Goal: Task Accomplishment & Management: Manage account settings

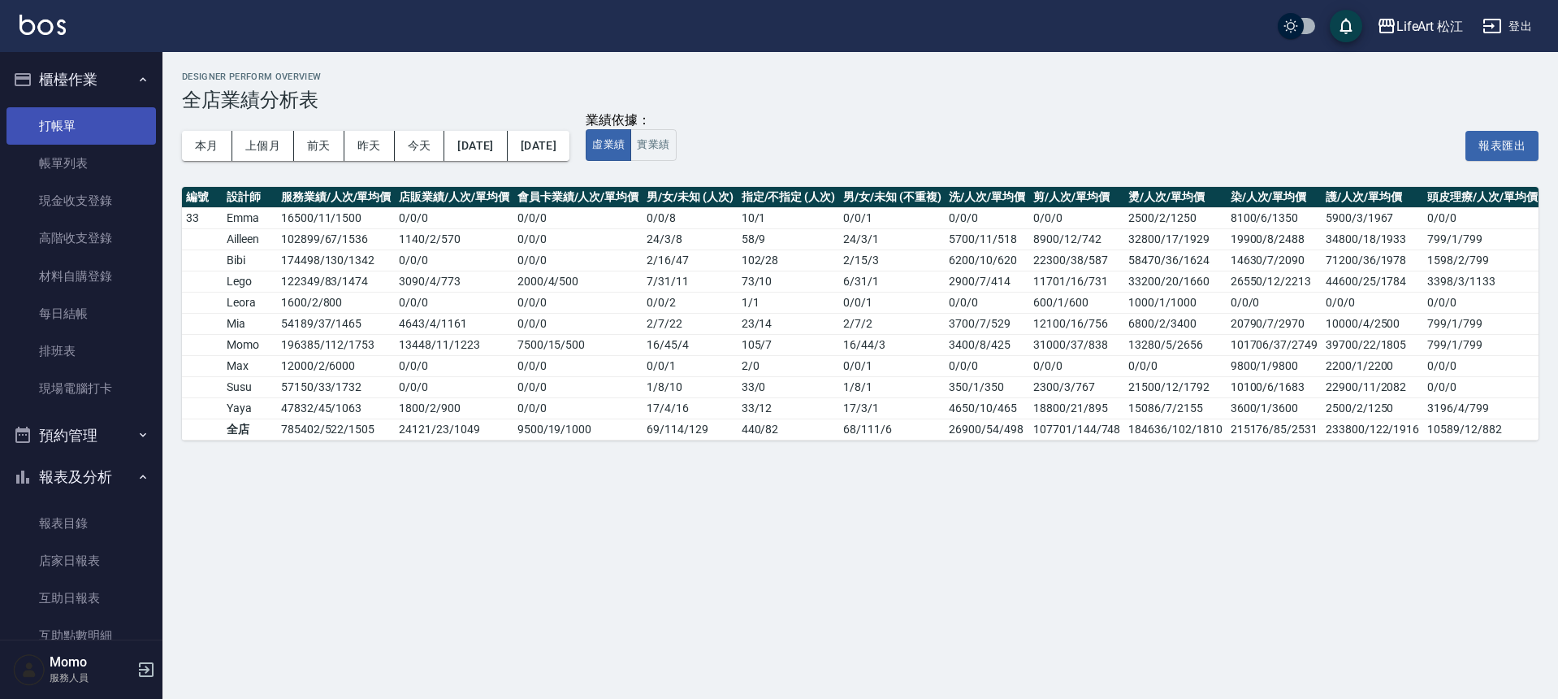
click at [87, 131] on link "打帳單" at bounding box center [80, 125] width 149 height 37
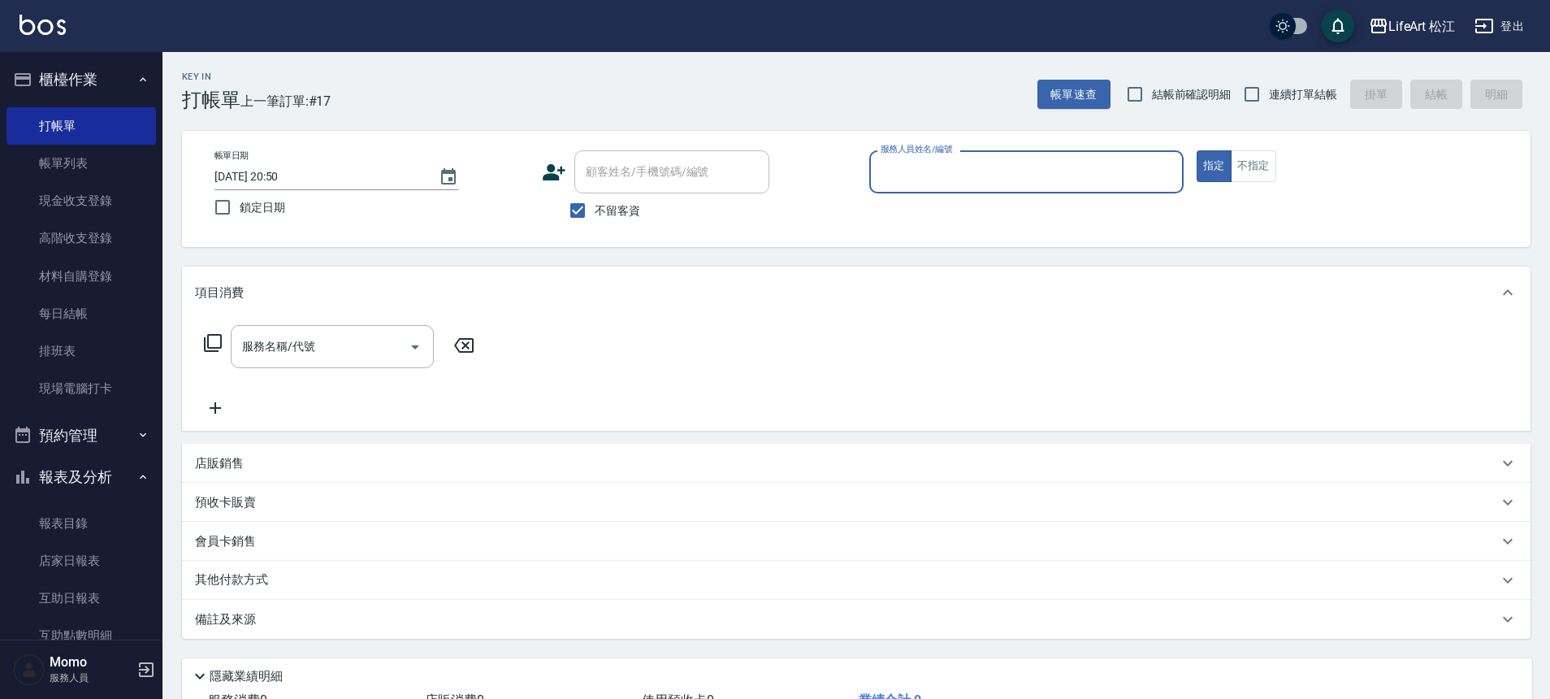
click at [976, 167] on input "服務人員姓名/編號" at bounding box center [1027, 172] width 300 height 28
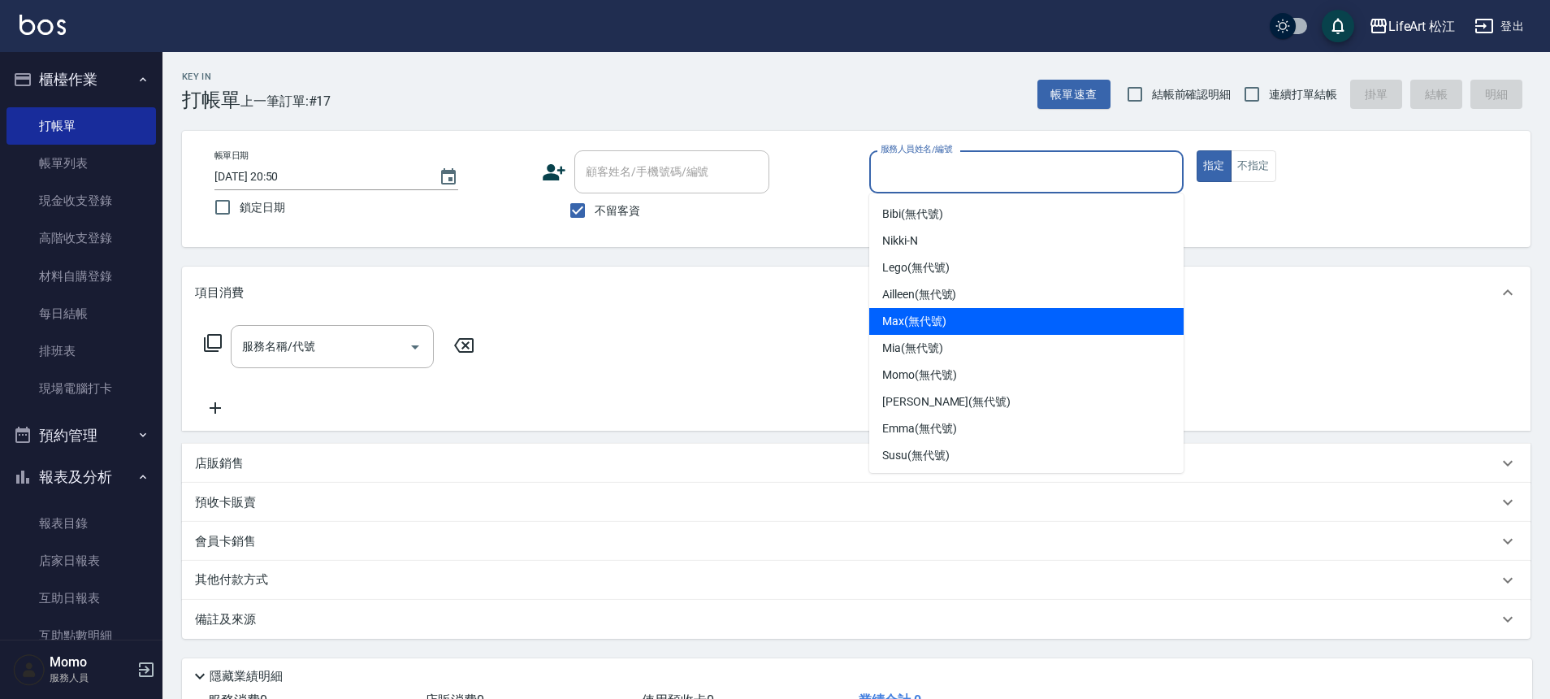
scroll to position [189, 0]
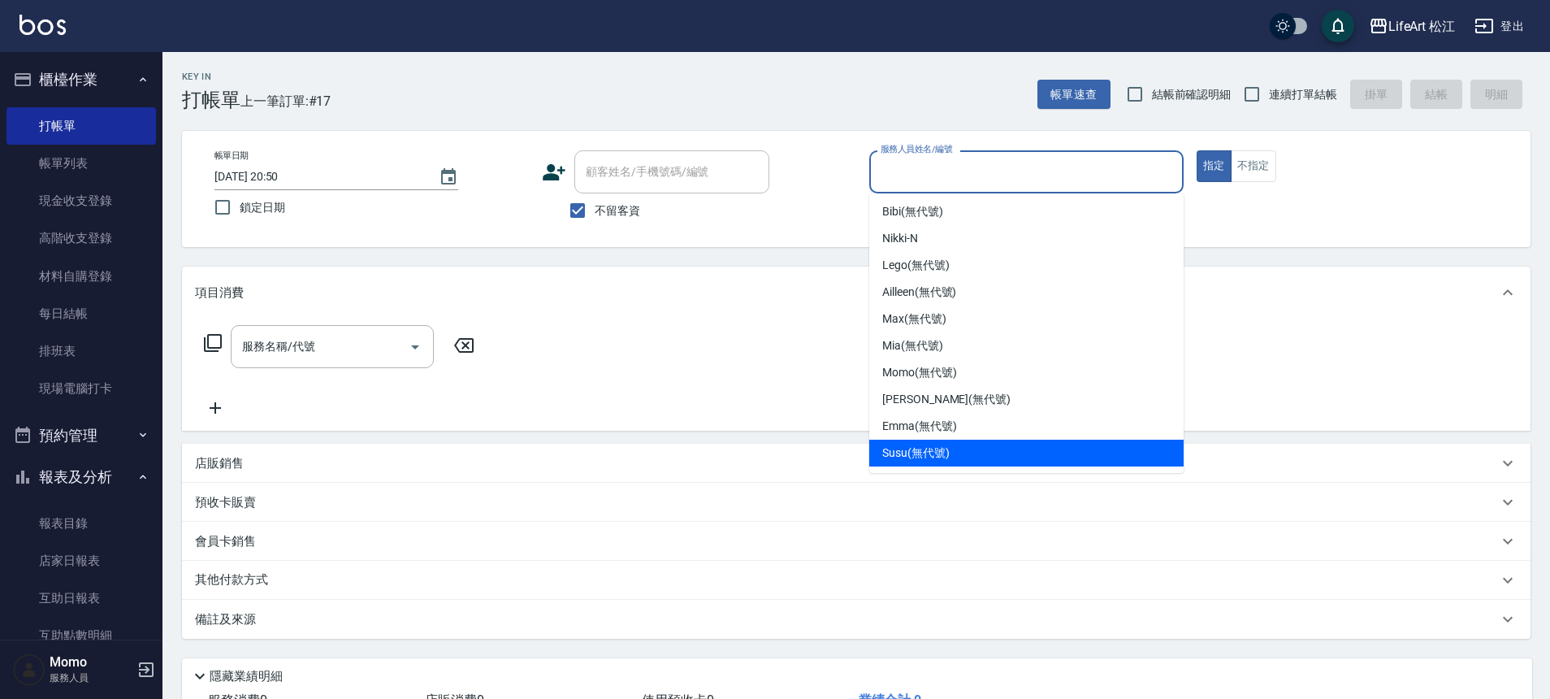
click at [946, 449] on span "Susu (無代號)" at bounding box center [915, 452] width 67 height 17
type input "Susu(無代號)"
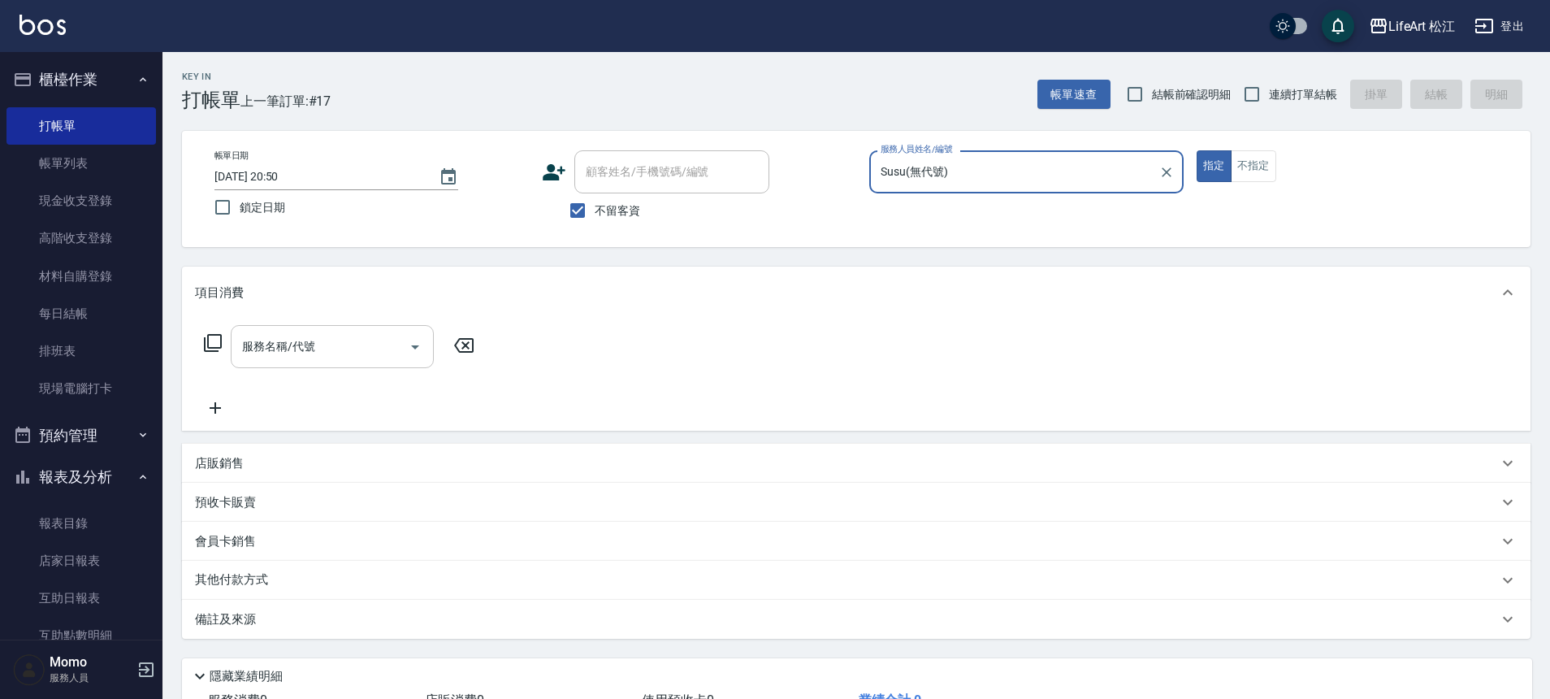
click at [345, 347] on input "服務名稱/代號" at bounding box center [320, 346] width 164 height 28
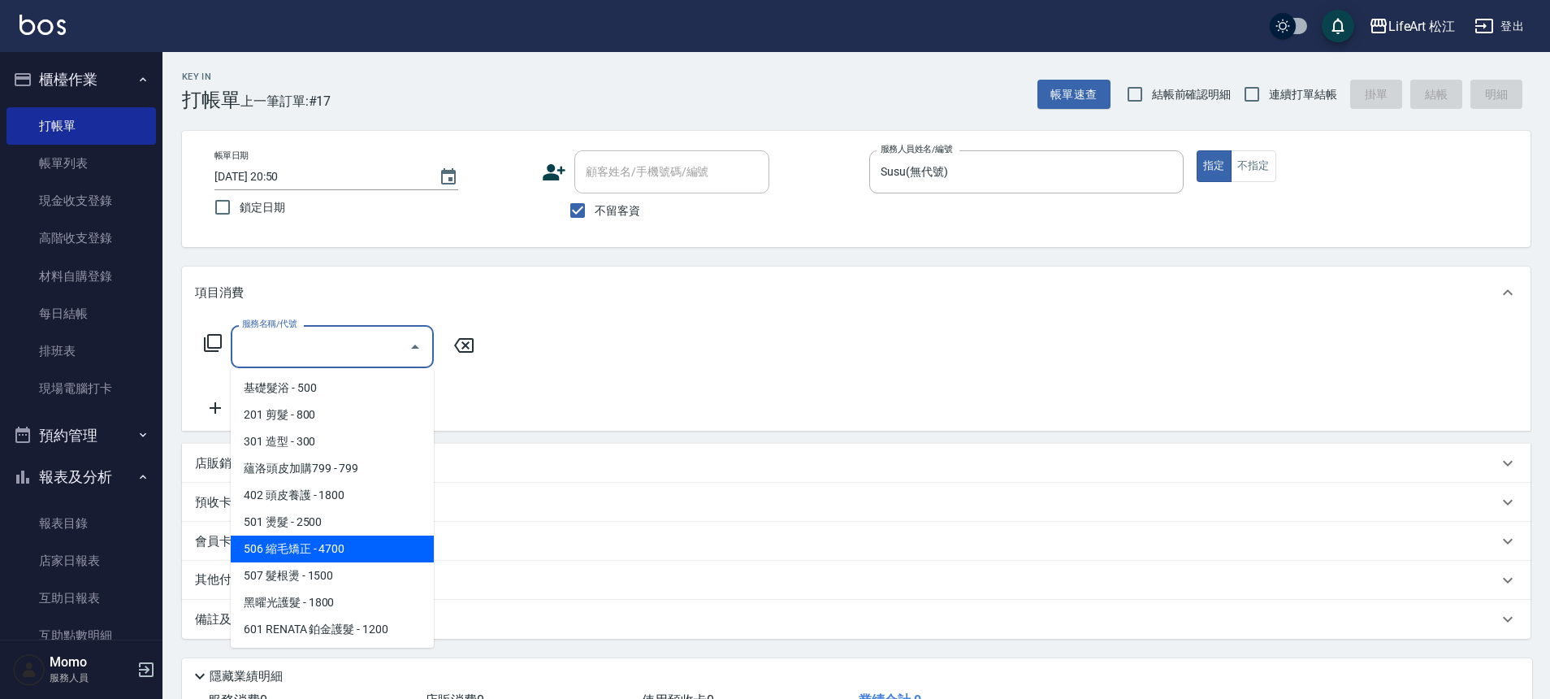
click at [354, 555] on span "506 縮毛矯正 - 4700" at bounding box center [332, 548] width 203 height 27
type input "506 縮毛矯正 (506)"
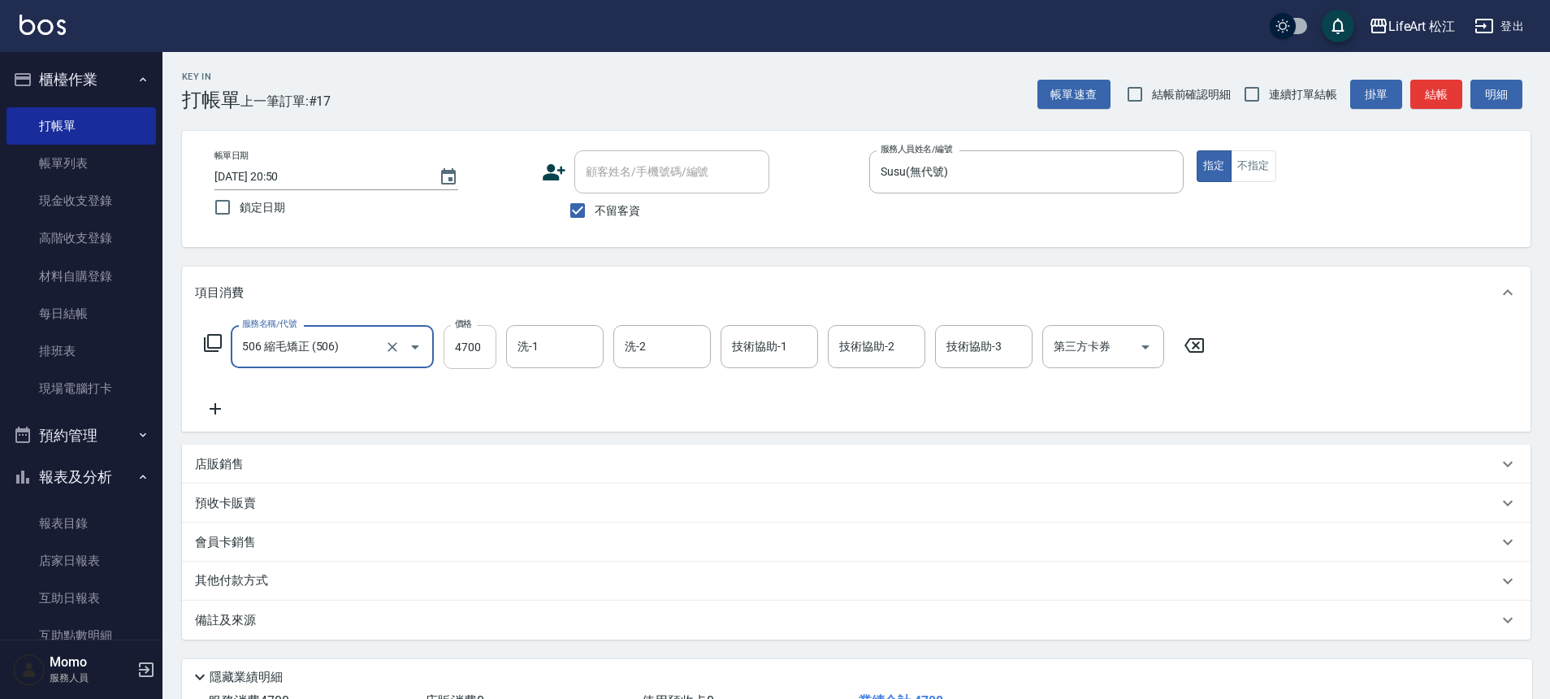
click at [484, 353] on input "4700" at bounding box center [470, 347] width 53 height 44
type input "1900"
click at [365, 586] on div "其他付款方式" at bounding box center [846, 581] width 1303 height 18
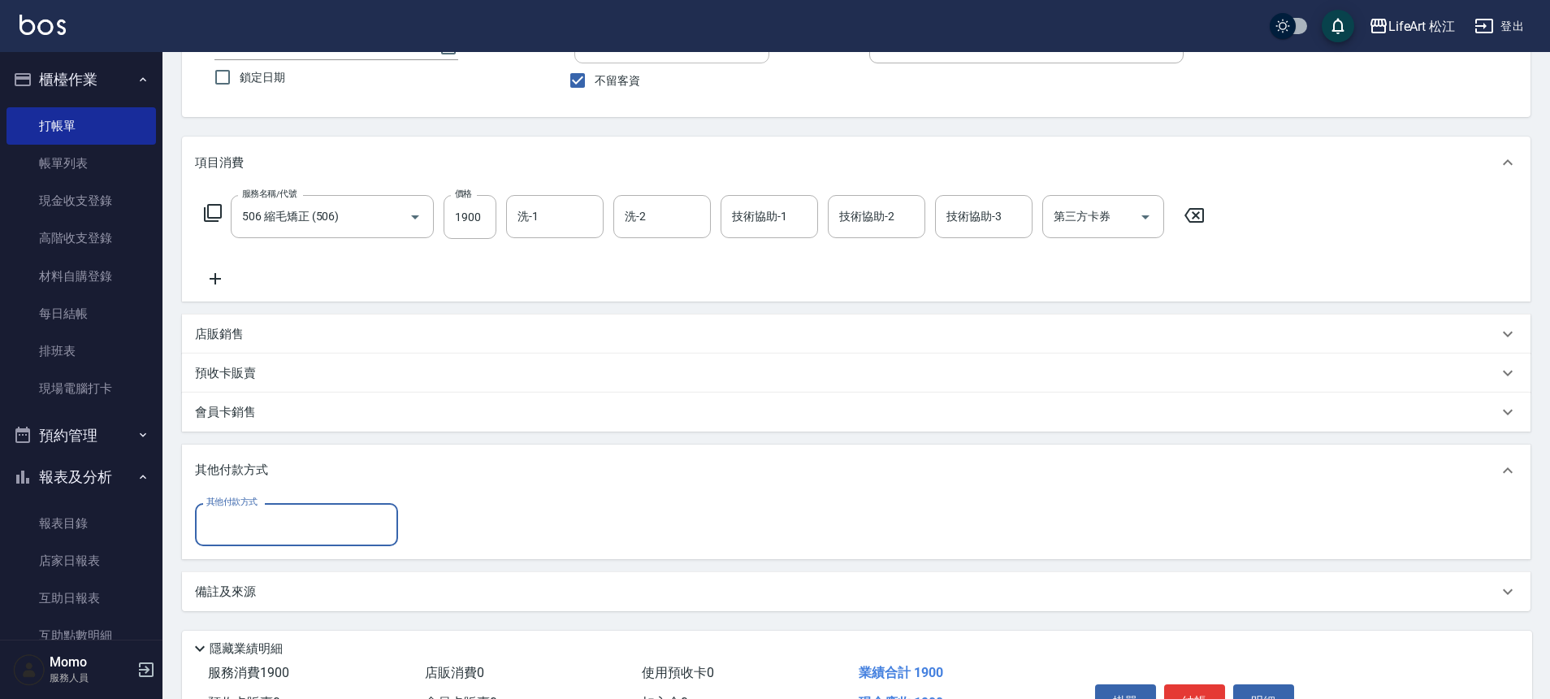
scroll to position [133, 0]
click at [340, 542] on div "其他付款方式" at bounding box center [296, 521] width 203 height 43
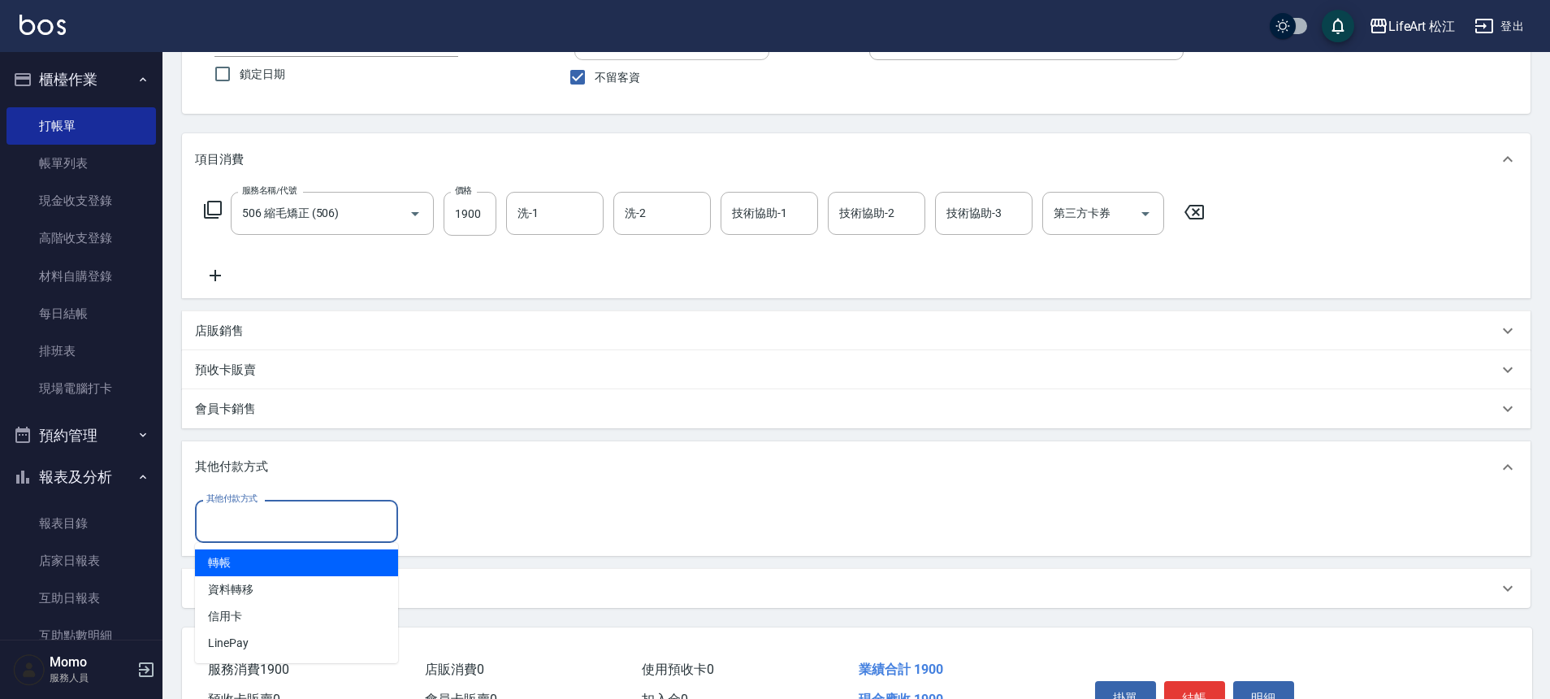
click at [305, 565] on span "轉帳" at bounding box center [296, 562] width 203 height 27
type input "轉帳"
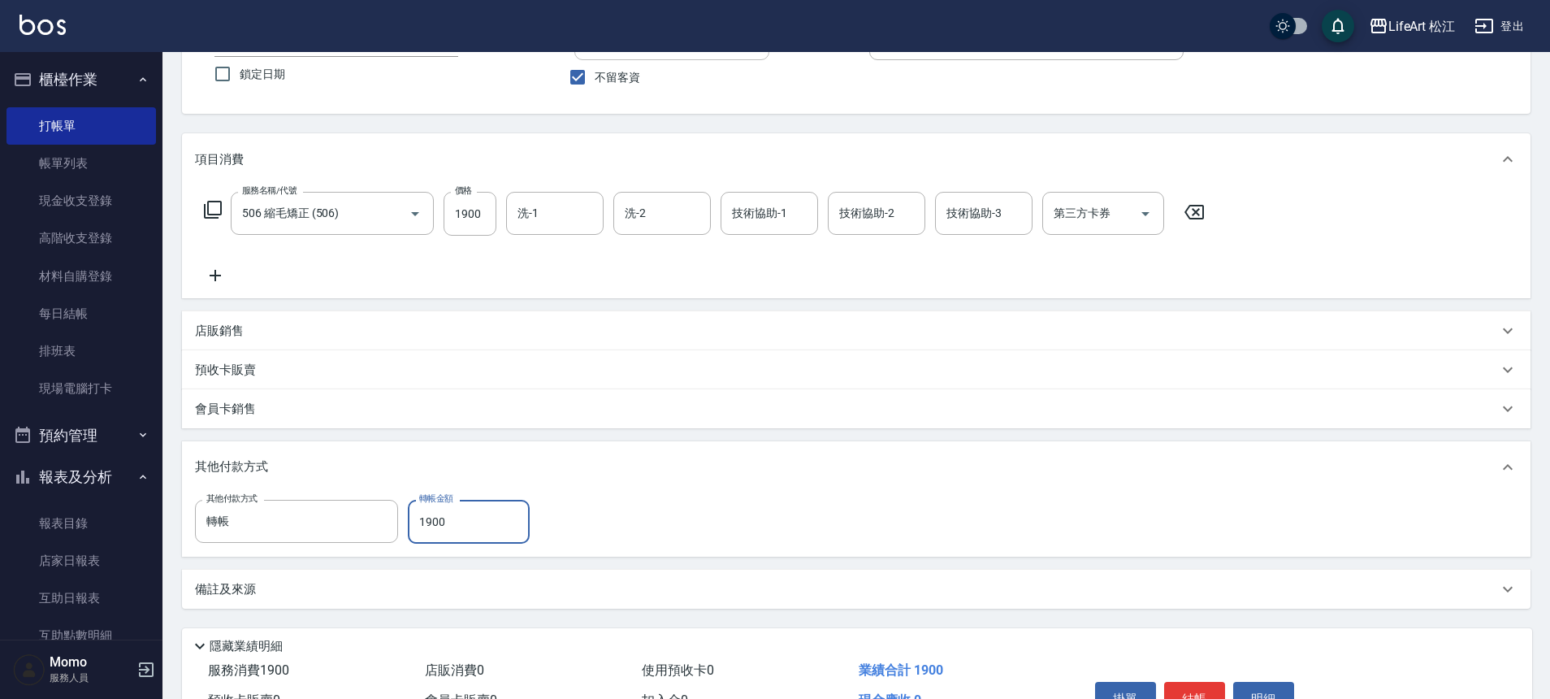
scroll to position [0, 0]
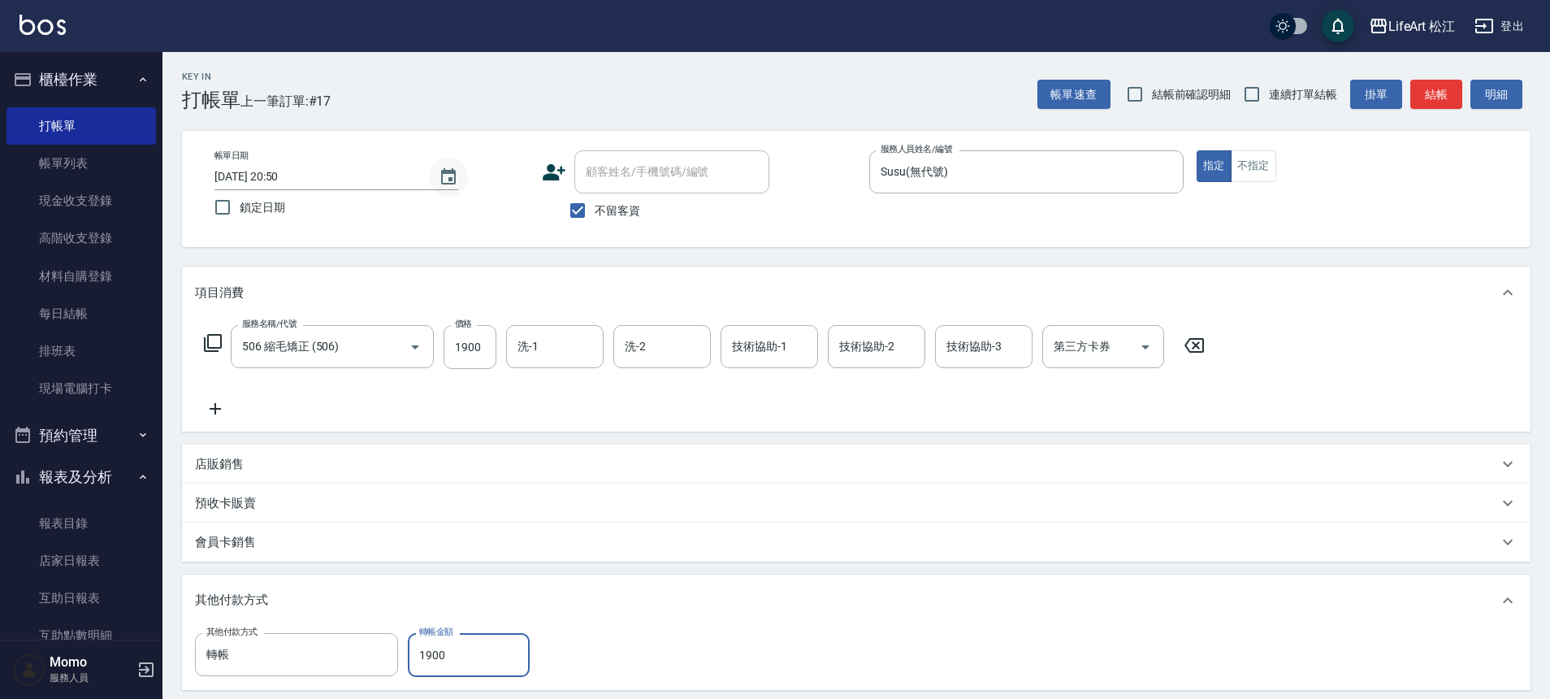
type input "1900"
click at [446, 172] on icon "Choose date, selected date is 2025-09-22" at bounding box center [448, 176] width 15 height 16
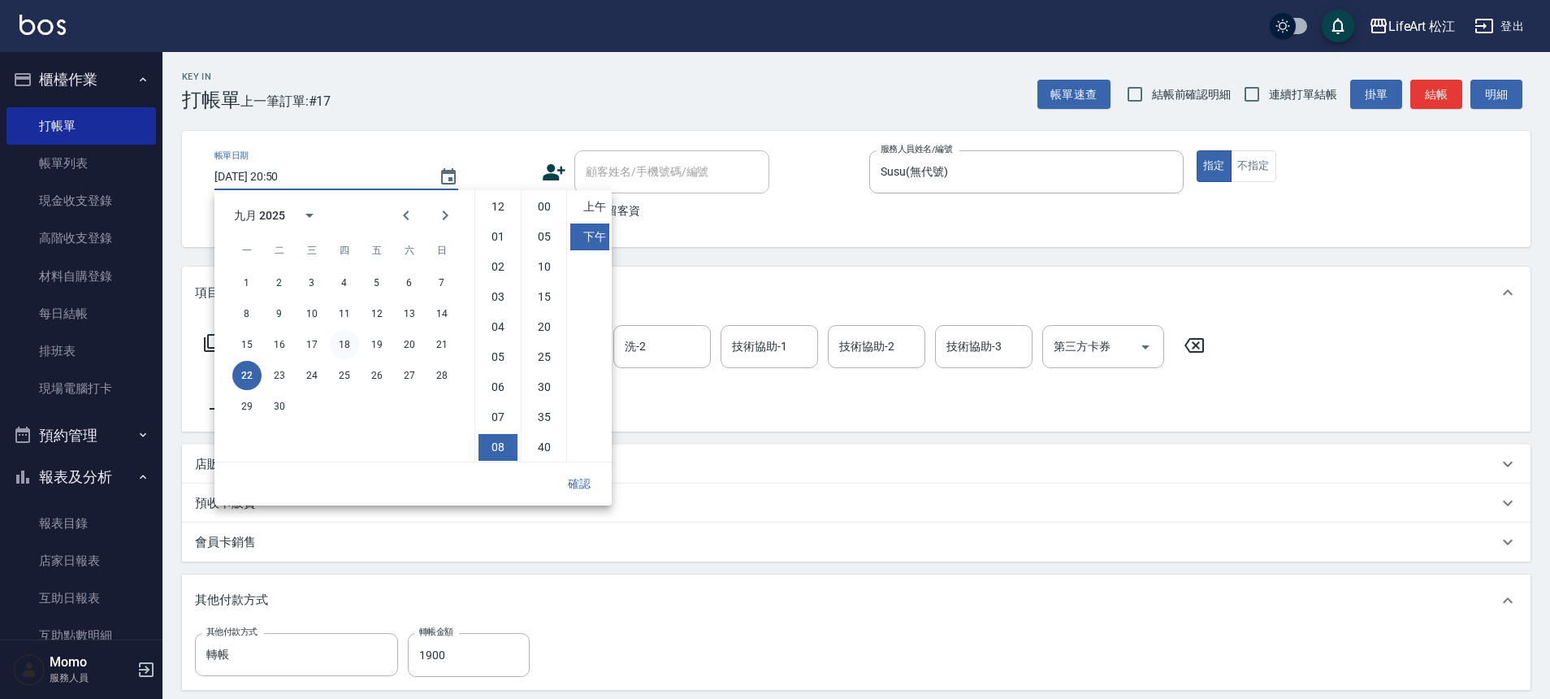
scroll to position [91, 0]
click at [285, 379] on button "23" at bounding box center [279, 375] width 29 height 29
type input "[DATE] 20:50"
click at [572, 480] on button "確認" at bounding box center [579, 484] width 52 height 30
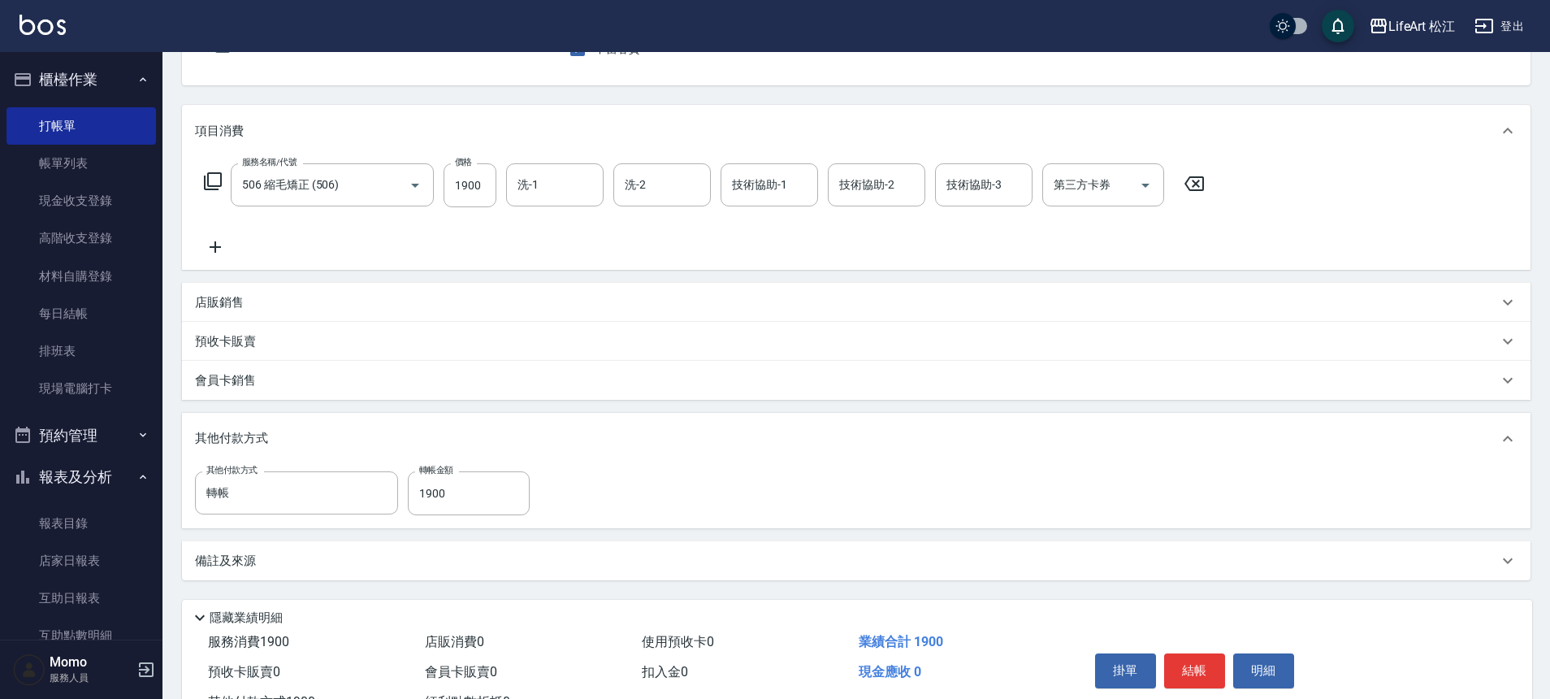
scroll to position [227, 0]
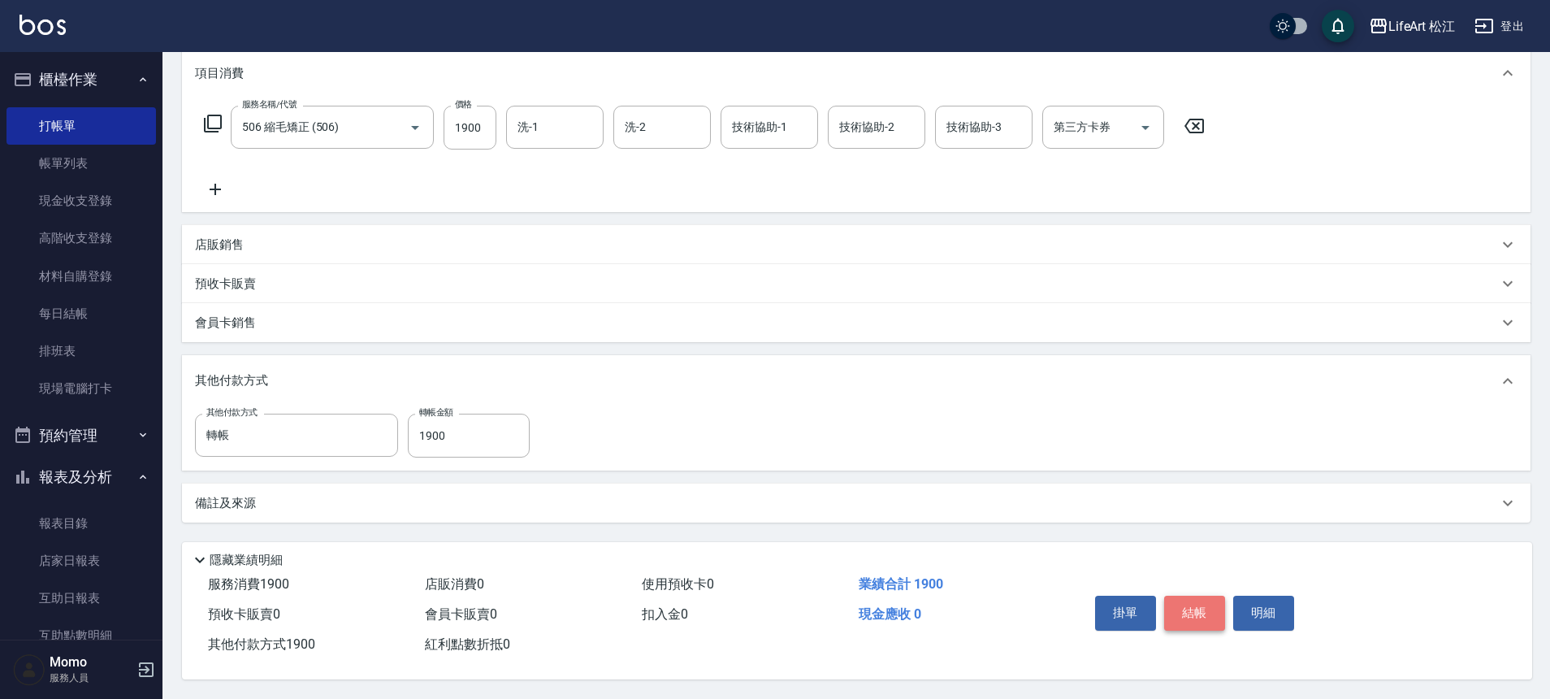
click at [1198, 595] on button "結帳" at bounding box center [1194, 612] width 61 height 34
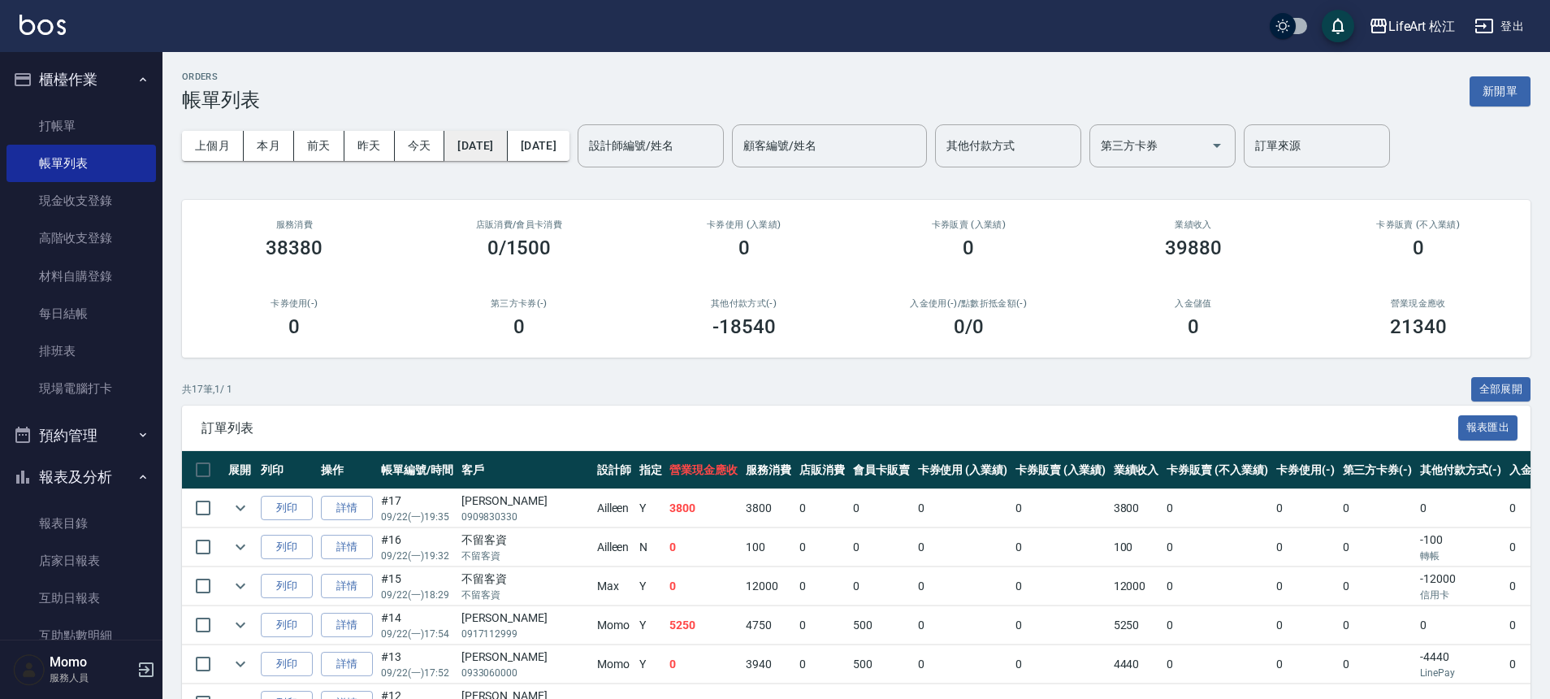
click at [507, 153] on button "[DATE]" at bounding box center [475, 146] width 63 height 30
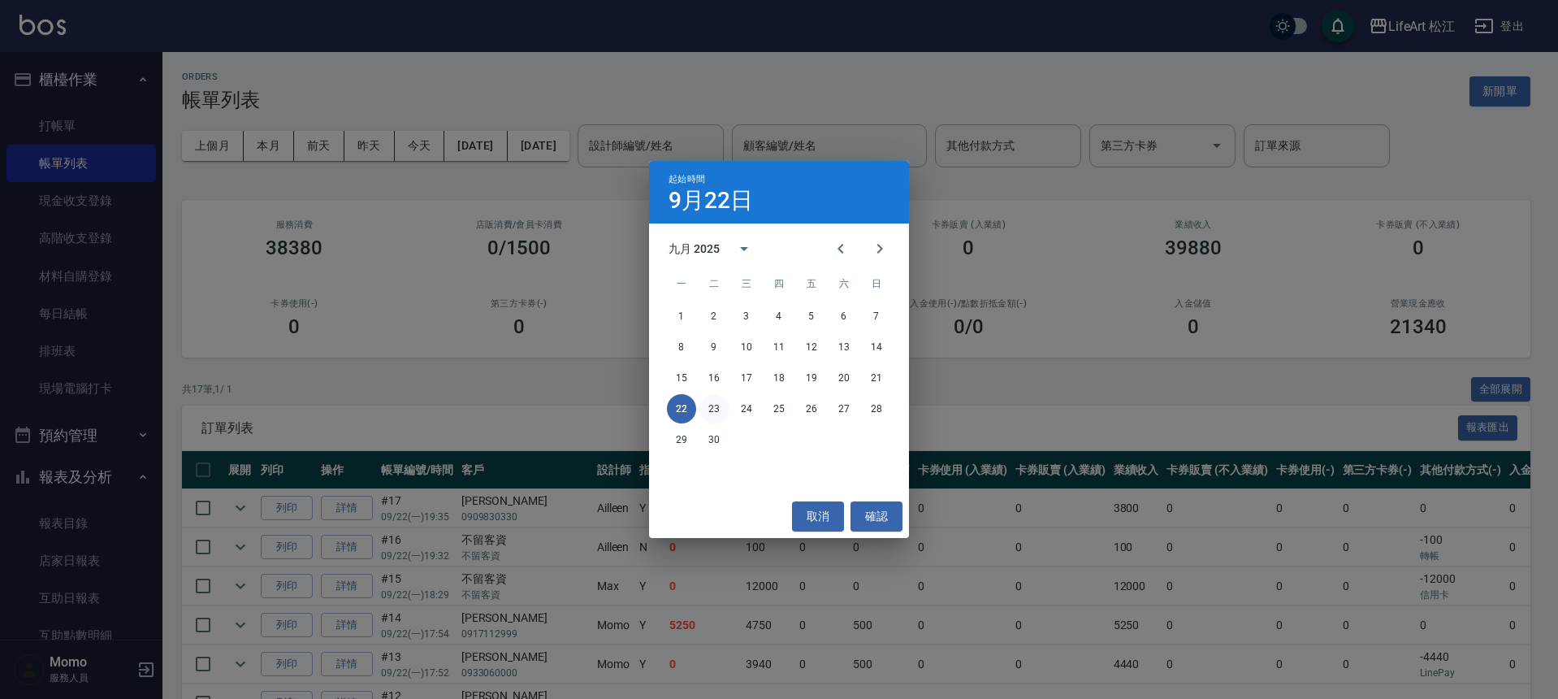
click at [711, 409] on button "23" at bounding box center [713, 408] width 29 height 29
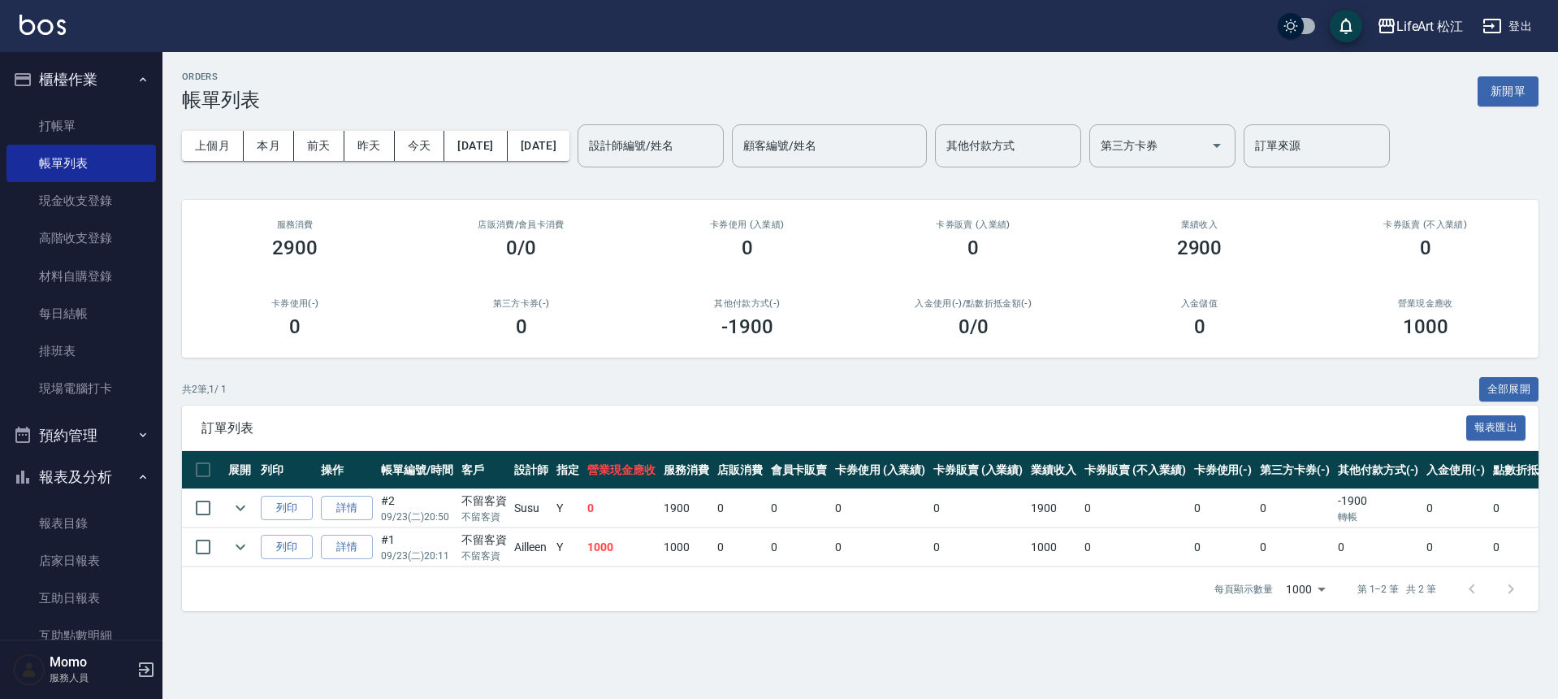
click at [96, 478] on button "報表及分析" at bounding box center [80, 477] width 149 height 42
click at [97, 483] on button "報表及分析" at bounding box center [80, 477] width 149 height 42
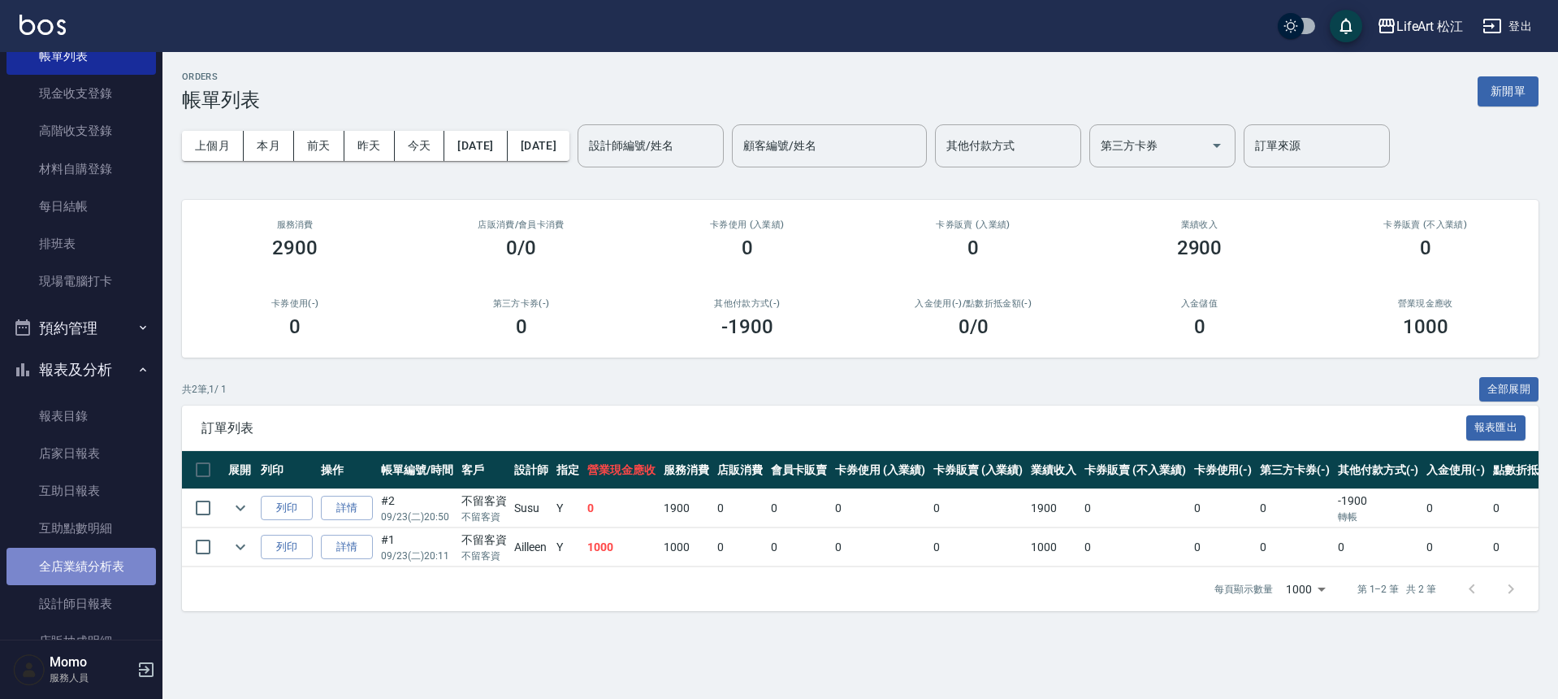
click at [103, 558] on link "全店業績分析表" at bounding box center [80, 566] width 149 height 37
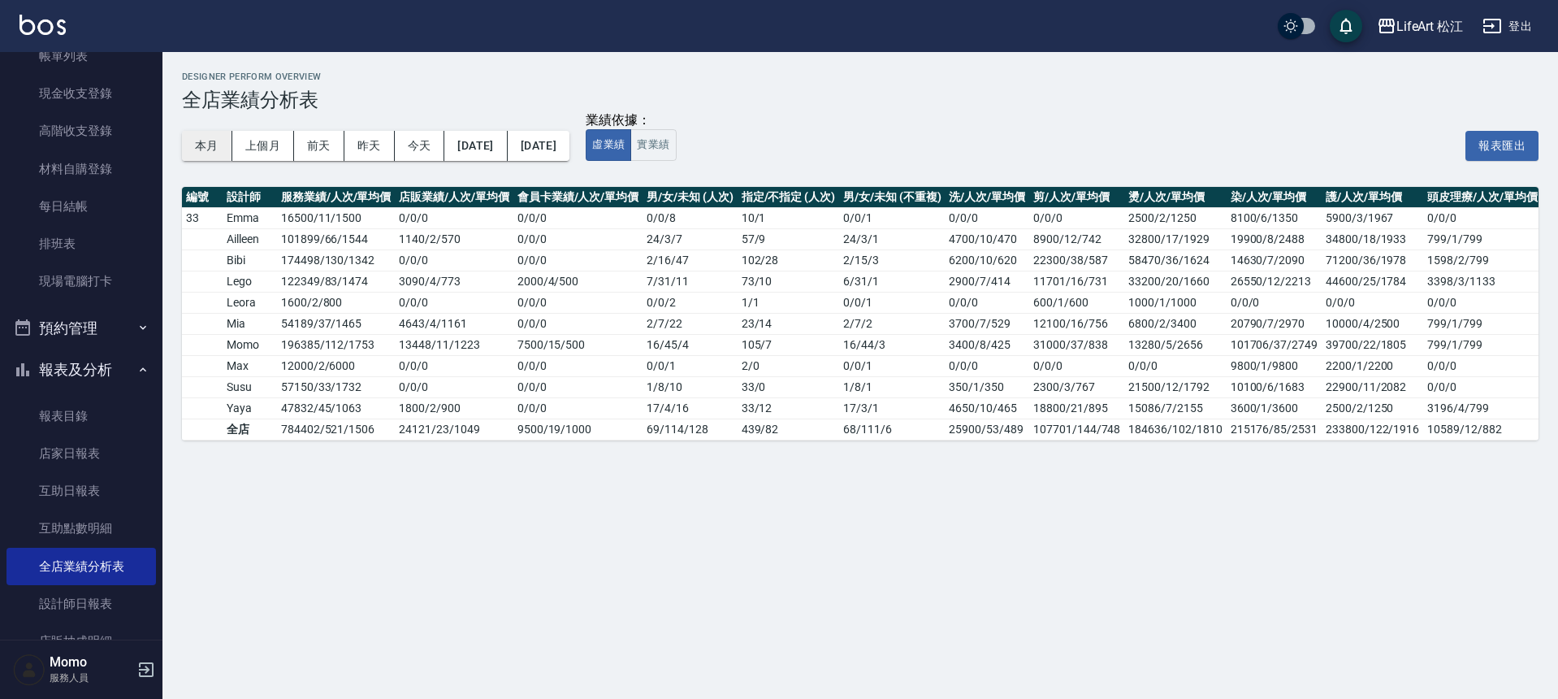
click at [194, 143] on button "本月" at bounding box center [207, 146] width 50 height 30
click at [273, 141] on button "上個月" at bounding box center [263, 146] width 62 height 30
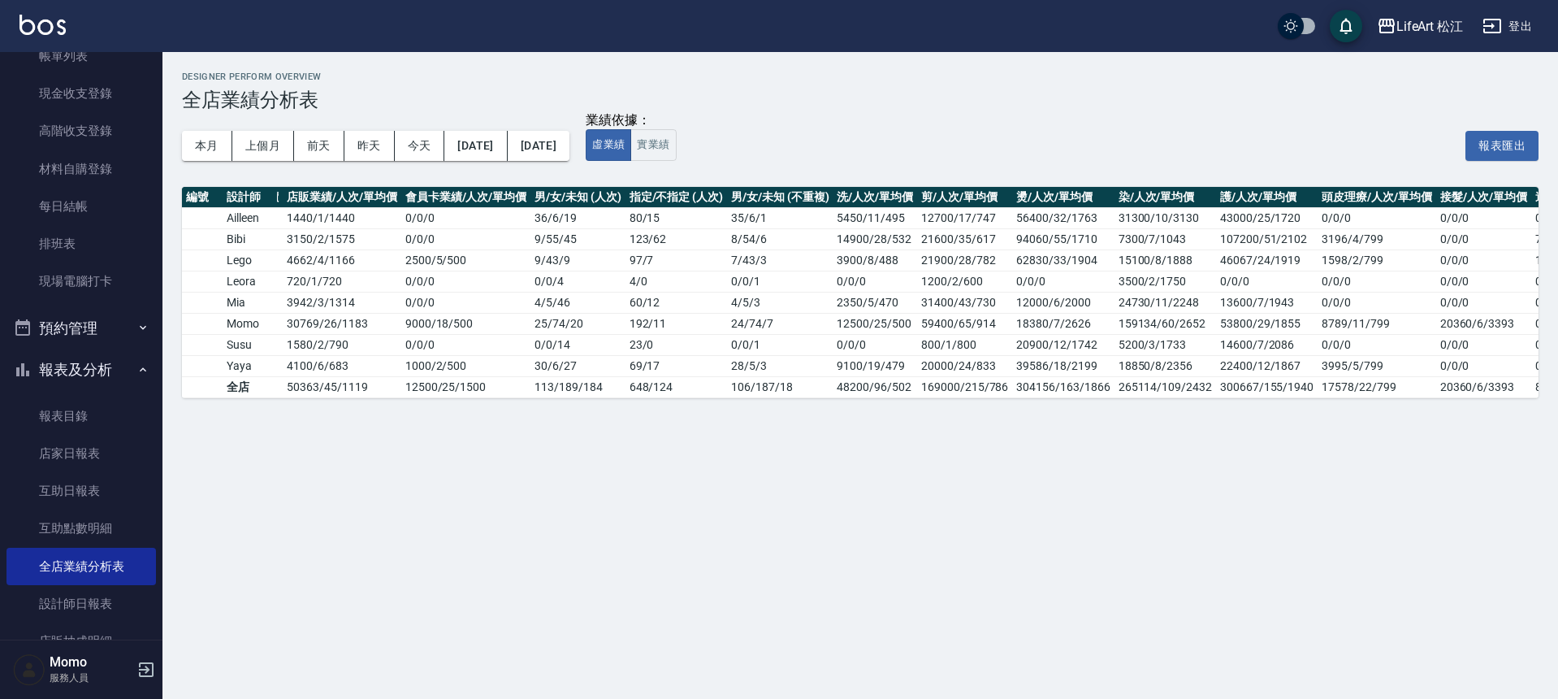
scroll to position [0, 197]
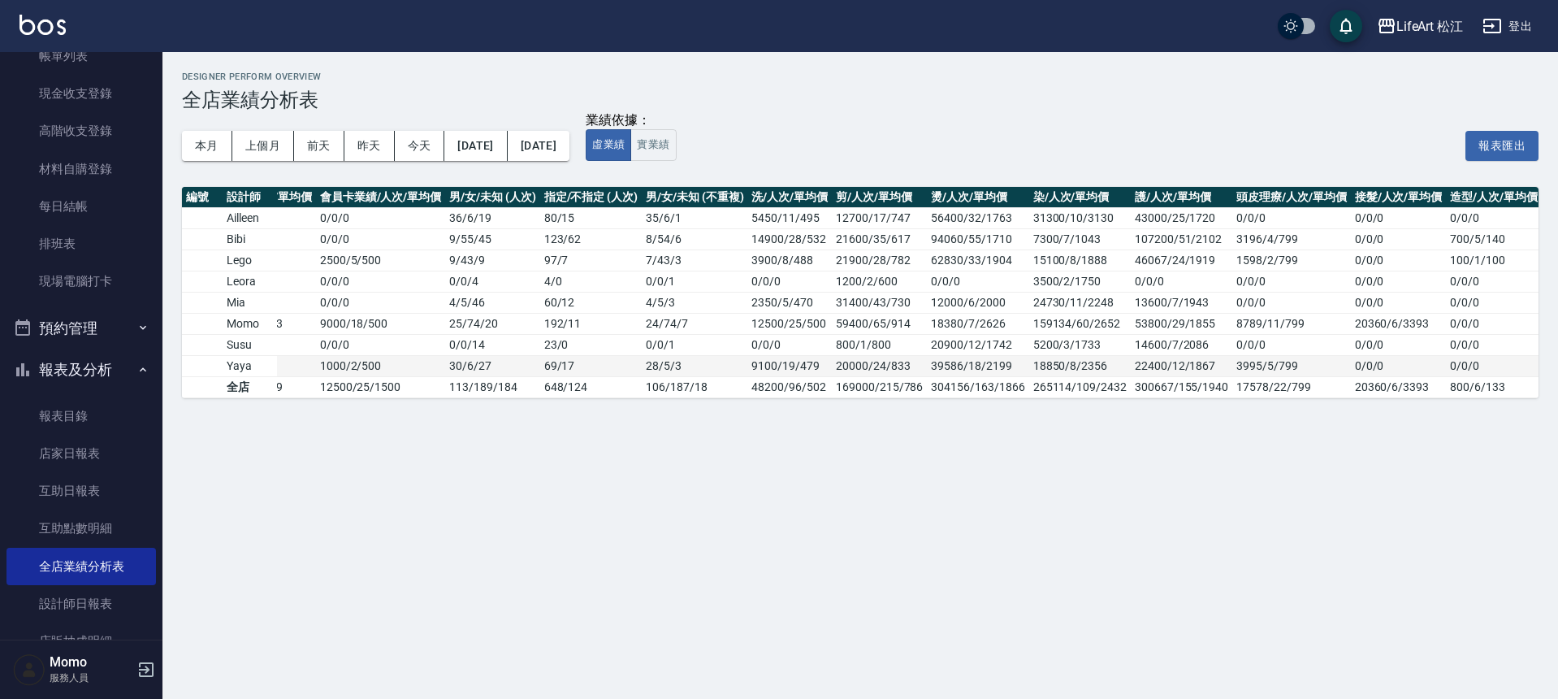
drag, startPoint x: 1045, startPoint y: 354, endPoint x: 1016, endPoint y: 360, distance: 29.0
click at [1041, 355] on td "18850/8/2356" at bounding box center [1080, 365] width 102 height 21
drag, startPoint x: 1016, startPoint y: 360, endPoint x: 995, endPoint y: 367, distance: 22.4
click at [1009, 361] on td "39586/18/2199" at bounding box center [978, 365] width 102 height 21
drag, startPoint x: 995, startPoint y: 367, endPoint x: 986, endPoint y: 370, distance: 9.5
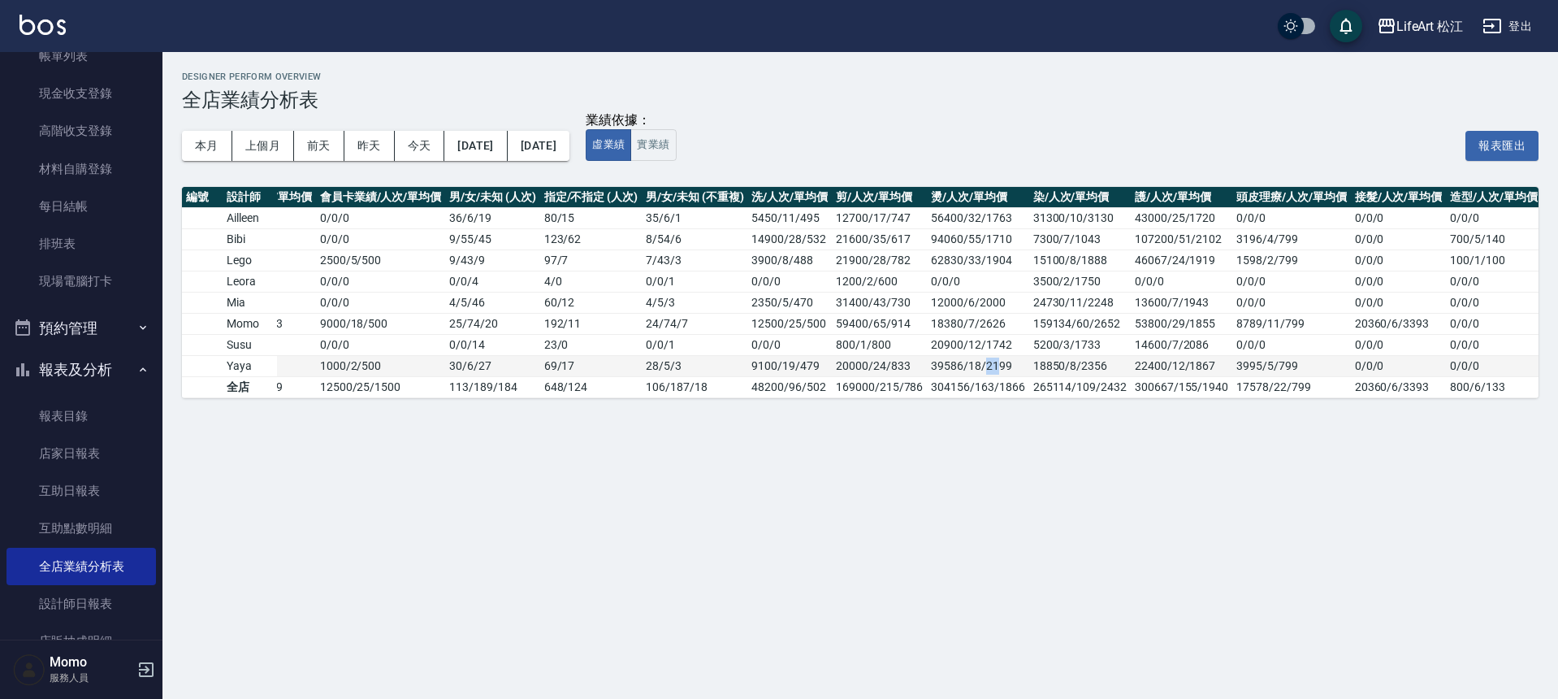
click at [986, 370] on td "39586/18/2199" at bounding box center [978, 365] width 102 height 21
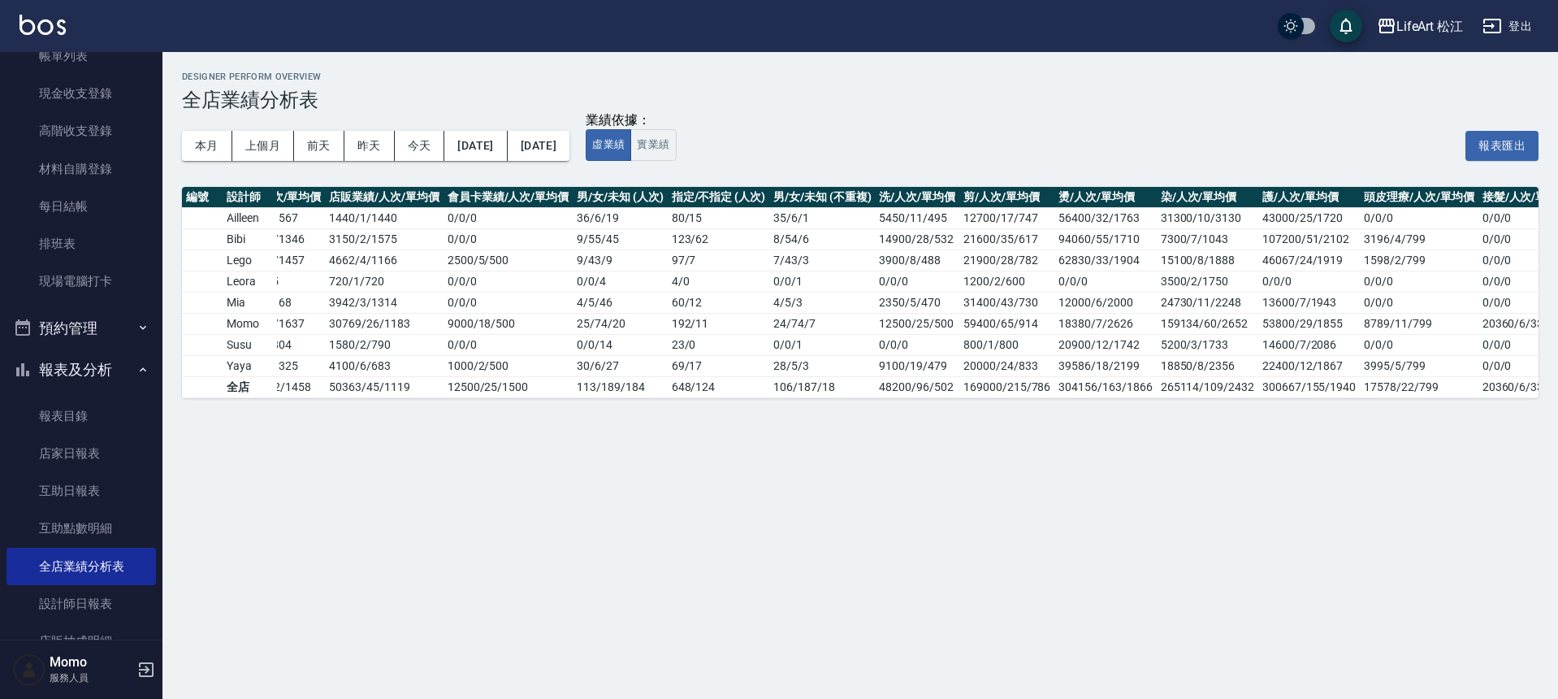
scroll to position [0, 0]
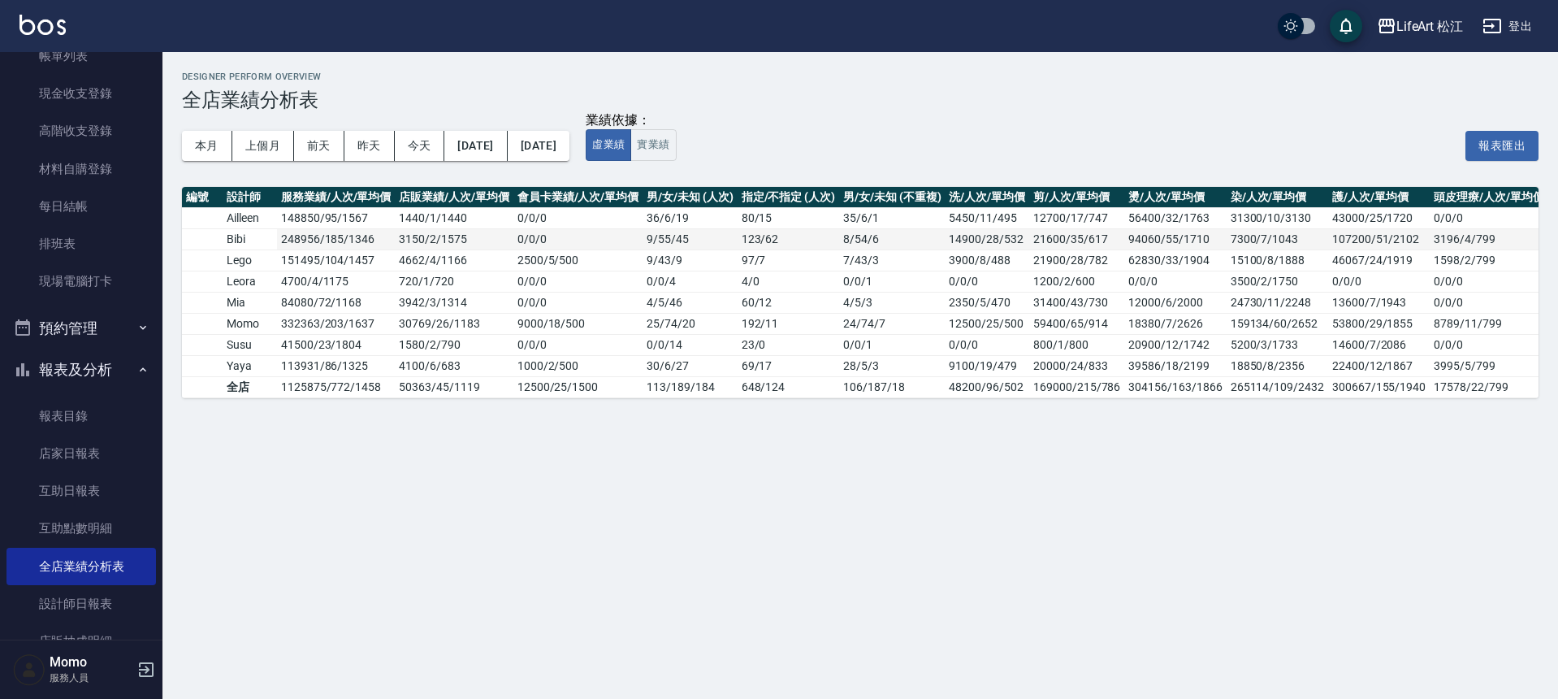
click at [777, 238] on td "123 / 62" at bounding box center [789, 238] width 102 height 21
click at [439, 152] on button "今天" at bounding box center [420, 146] width 50 height 30
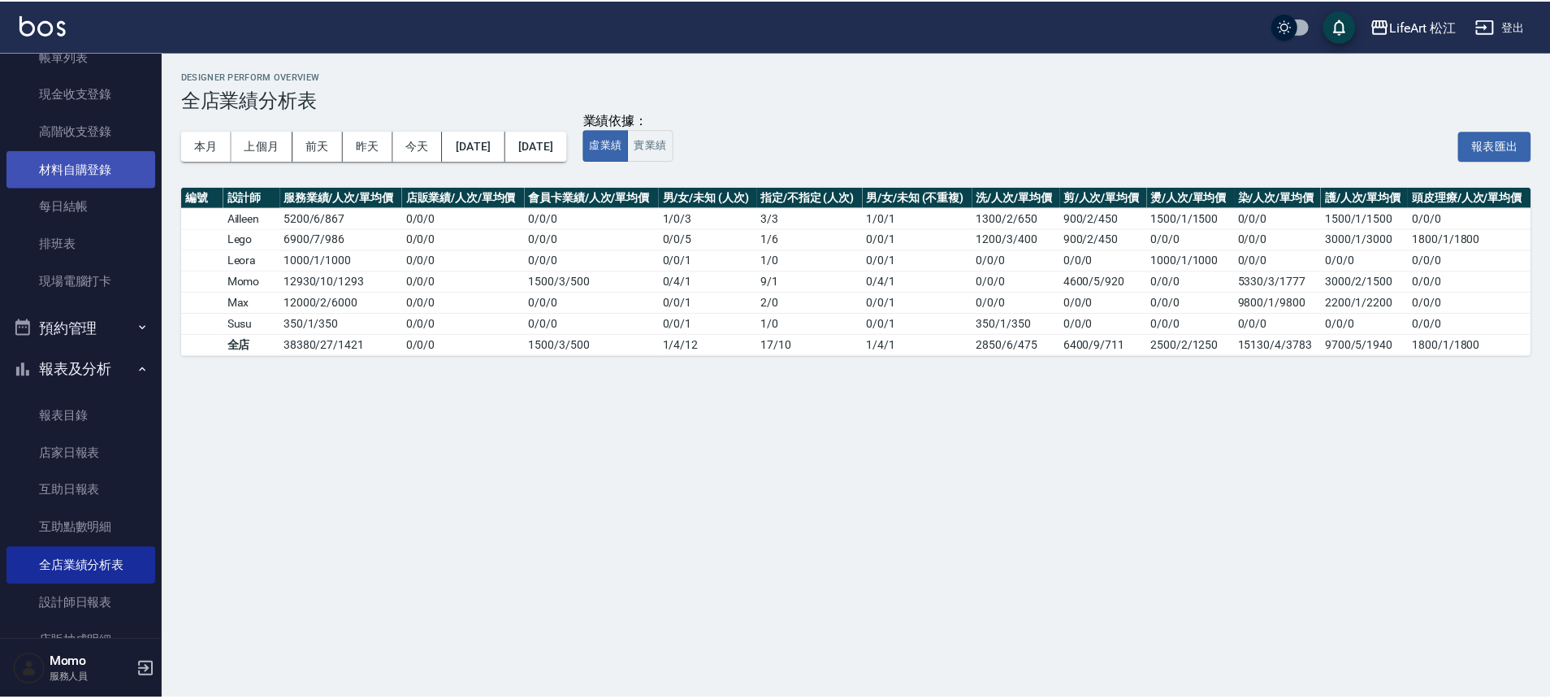
scroll to position [76, 0]
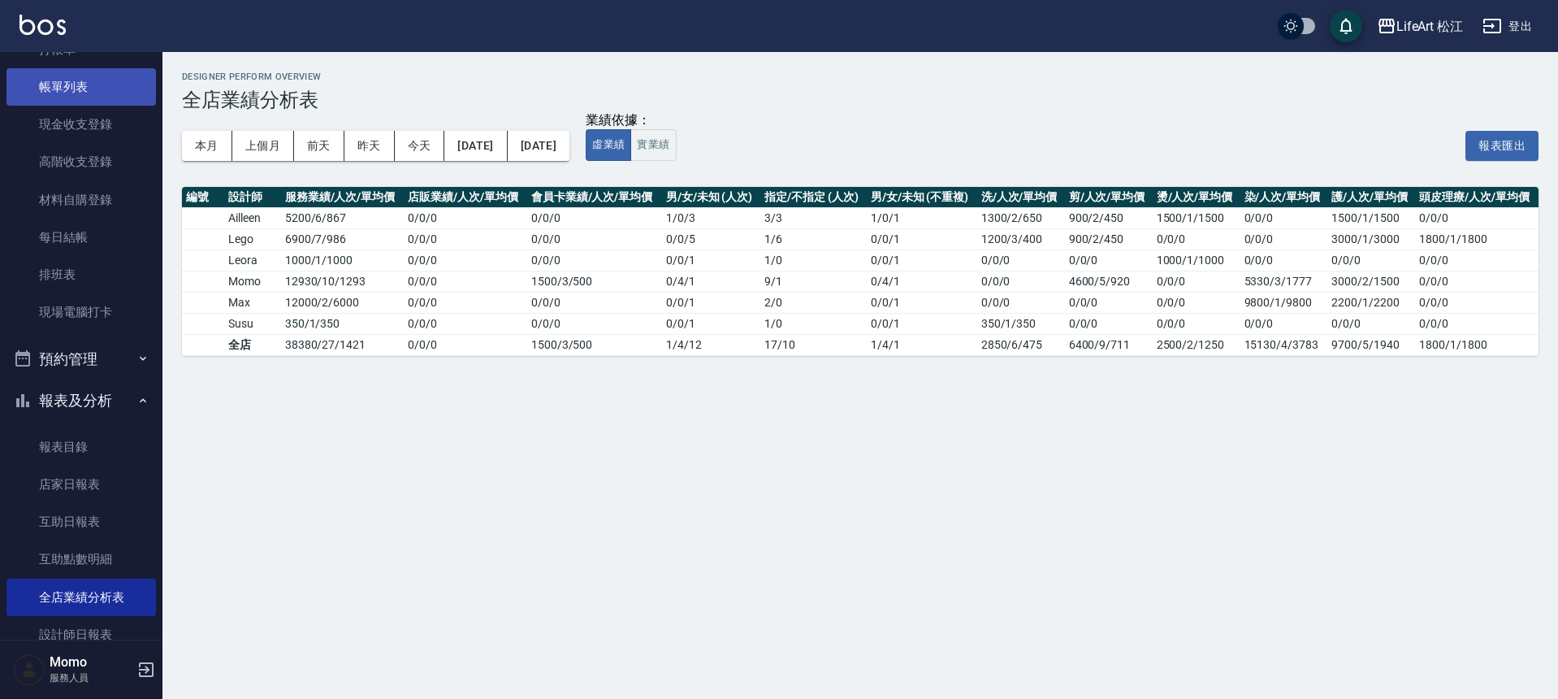
click at [111, 91] on link "帳單列表" at bounding box center [80, 86] width 149 height 37
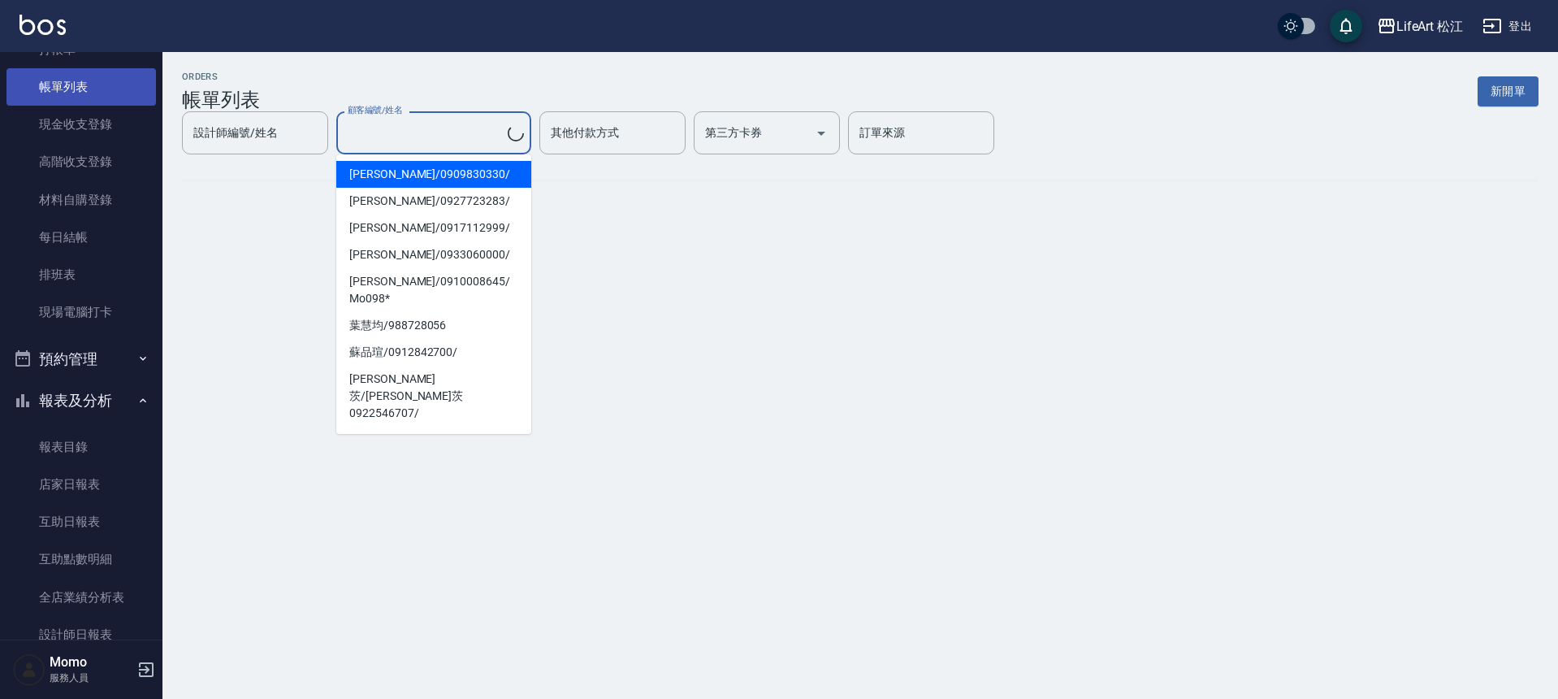
click at [497, 144] on input "顧客編號/姓名" at bounding box center [426, 133] width 164 height 28
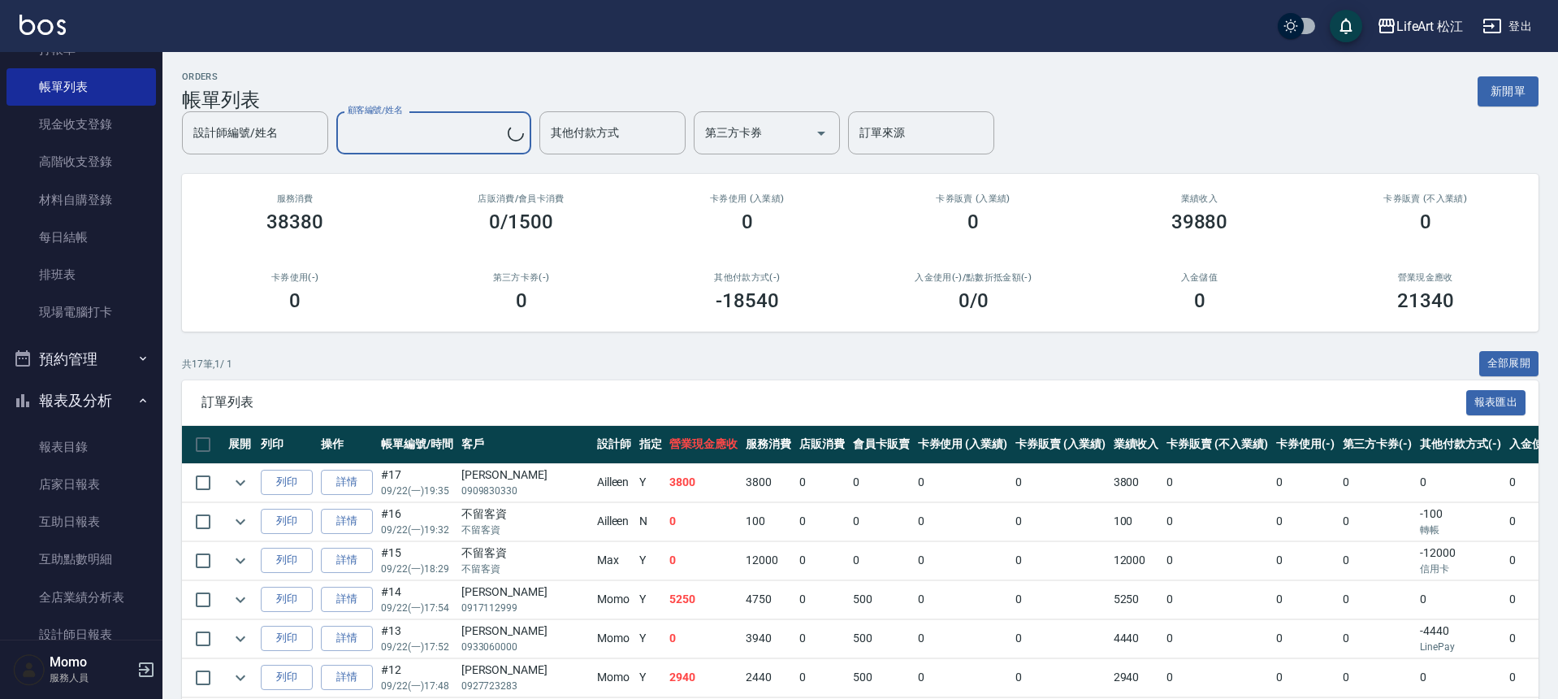
click at [472, 134] on input "顧客編號/姓名" at bounding box center [426, 133] width 164 height 28
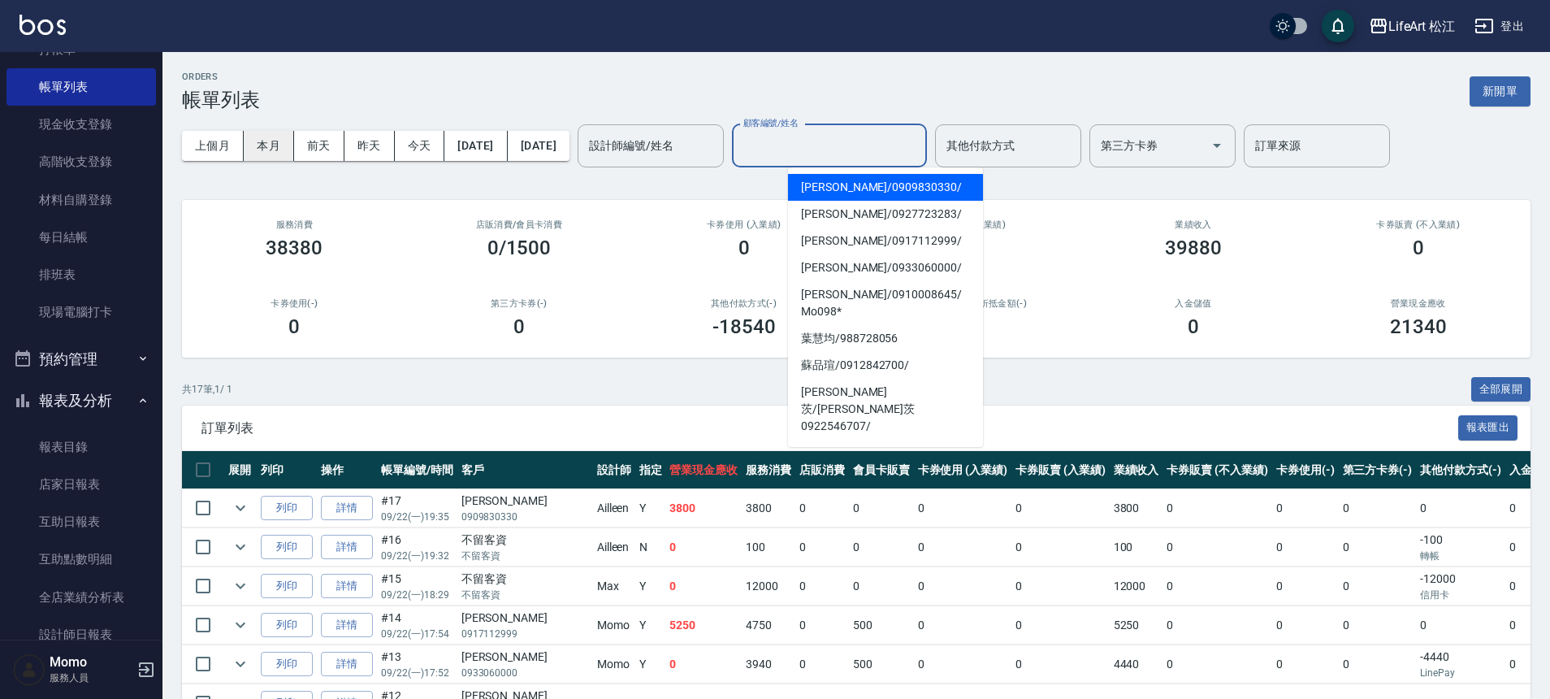
click at [272, 141] on button "本月" at bounding box center [269, 146] width 50 height 30
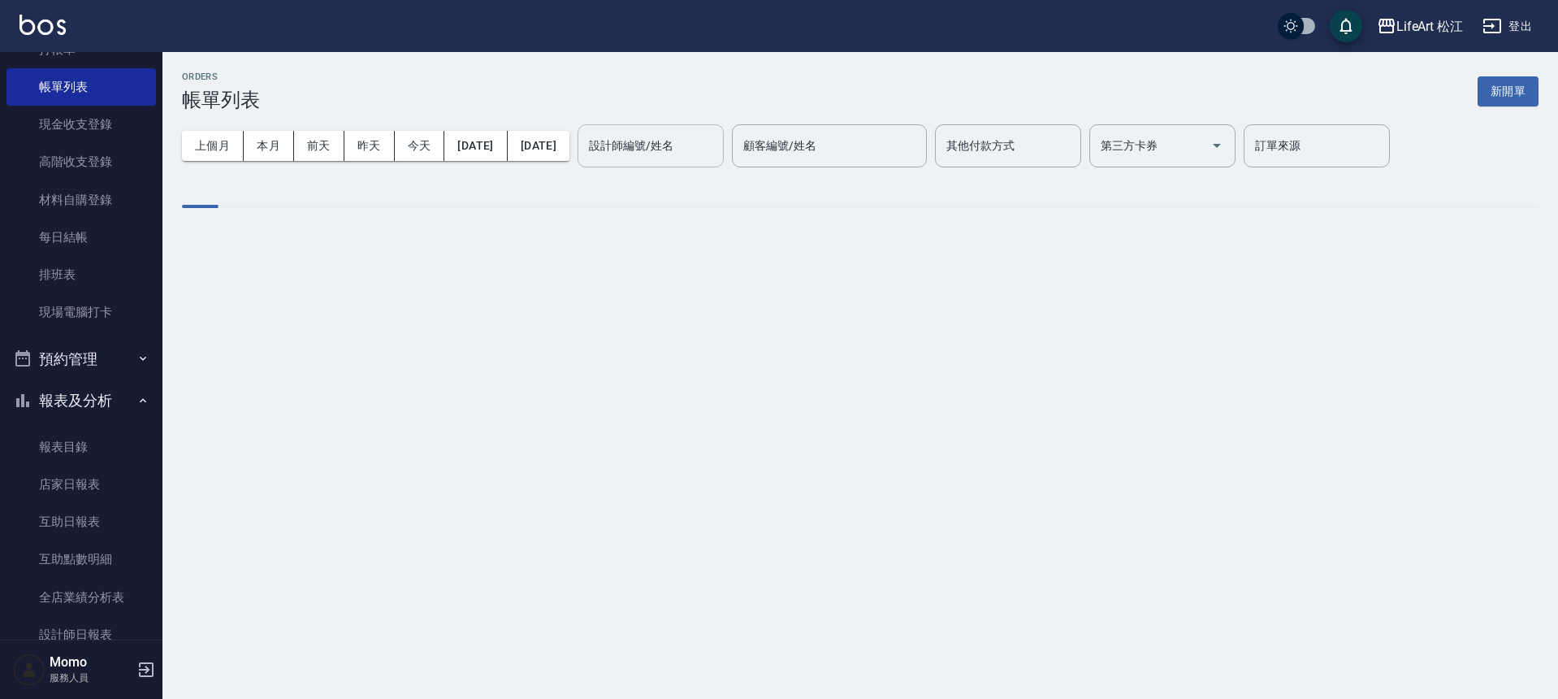
click at [684, 147] on div "設計師編號/姓名 設計師編號/姓名" at bounding box center [651, 145] width 146 height 43
click at [673, 145] on label "設計師編號/姓名" at bounding box center [631, 145] width 84 height 16
click at [713, 145] on input "設計師編號/姓名" at bounding box center [651, 146] width 132 height 28
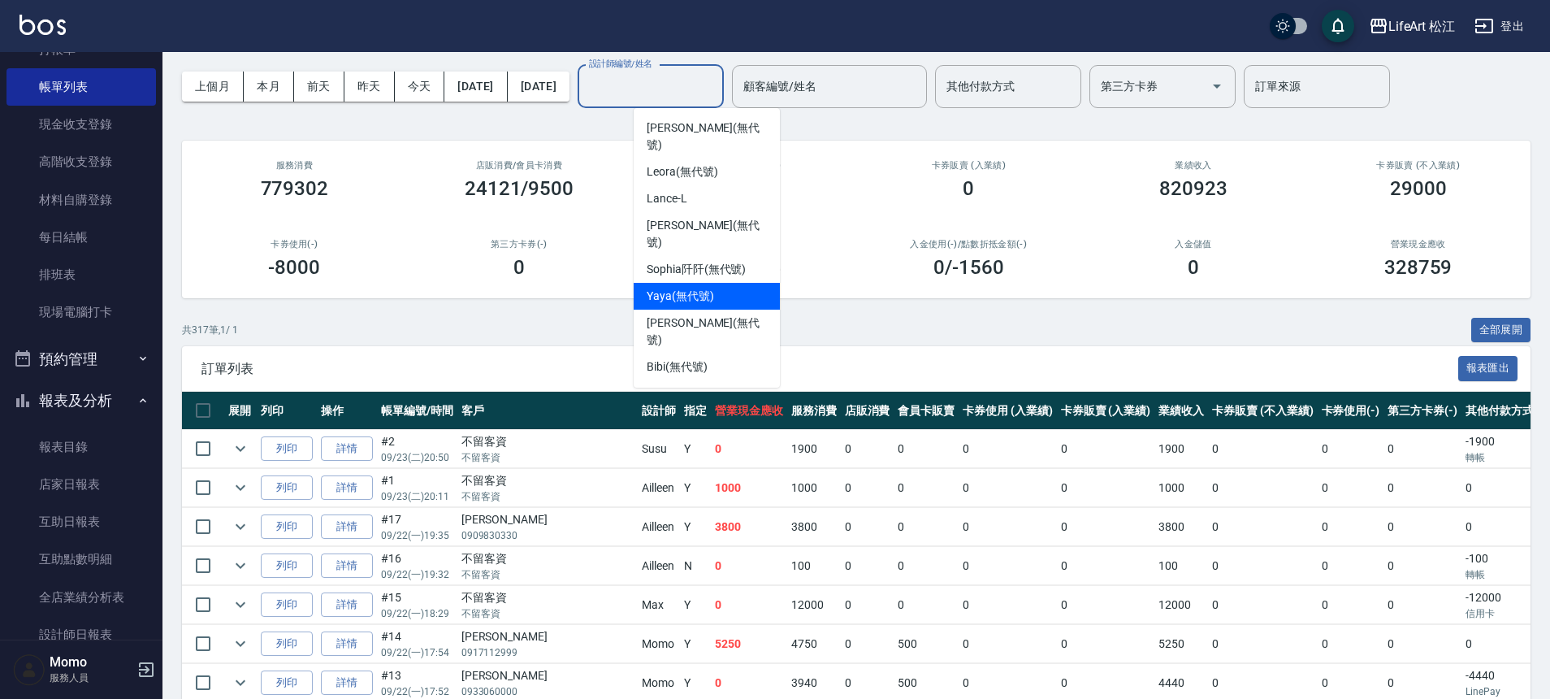
scroll to position [189, 0]
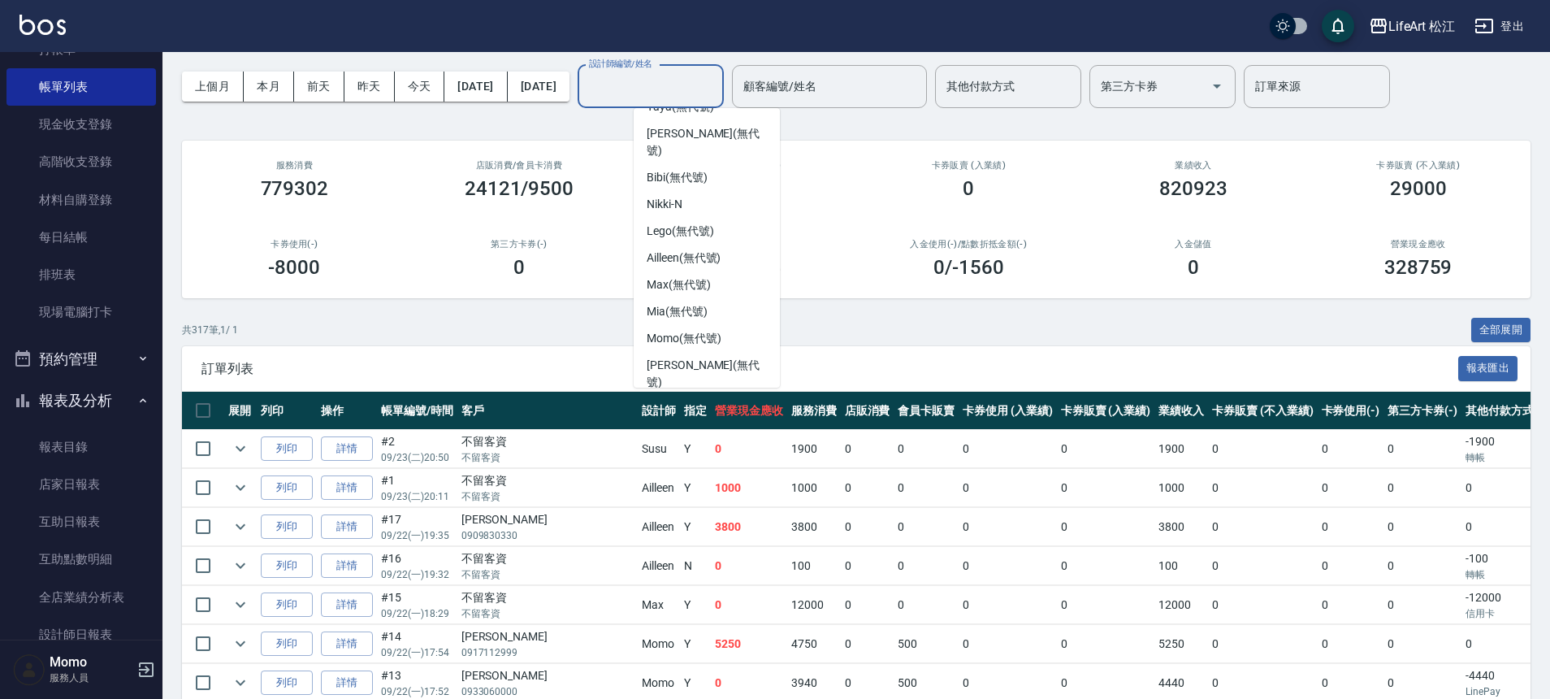
click at [702, 427] on span "Susu (無代號)" at bounding box center [680, 435] width 67 height 17
type input "Susu(無代號)"
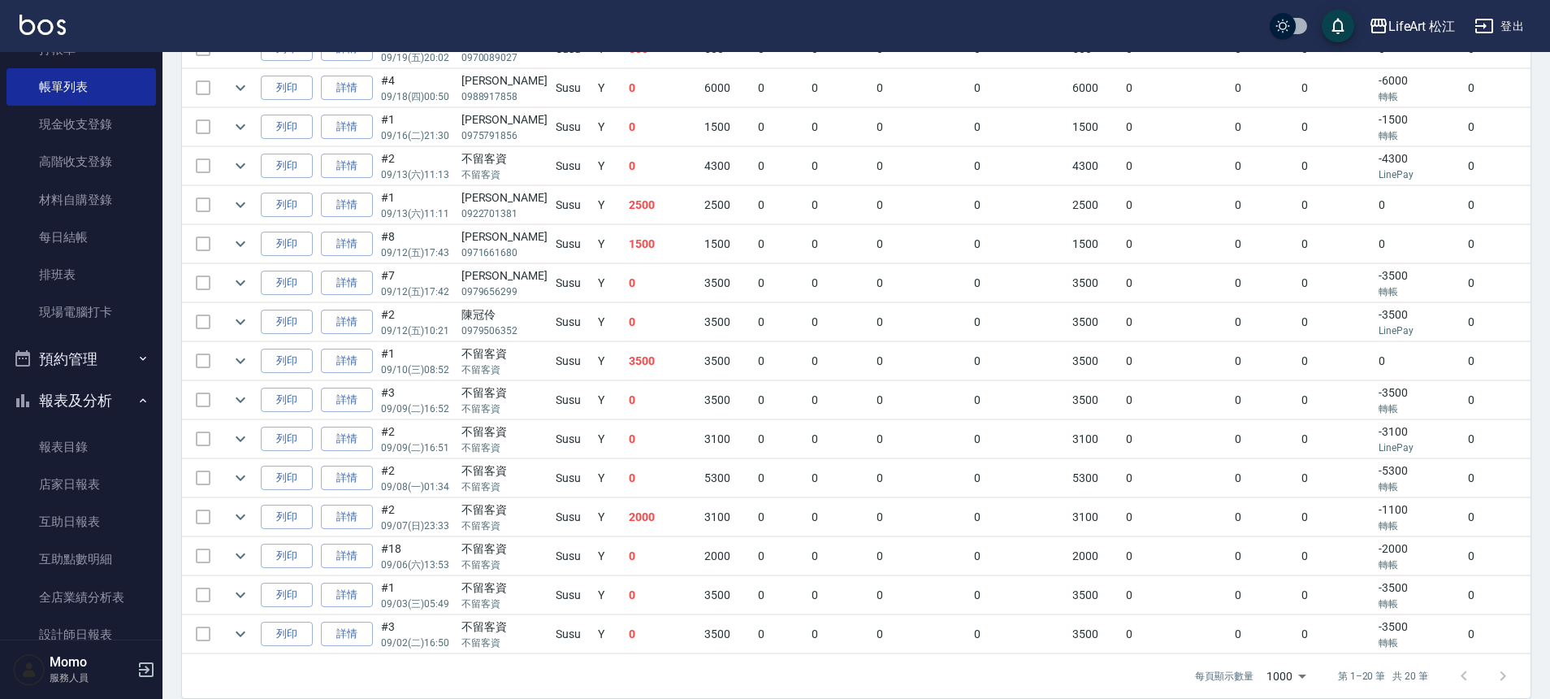
scroll to position [646, 0]
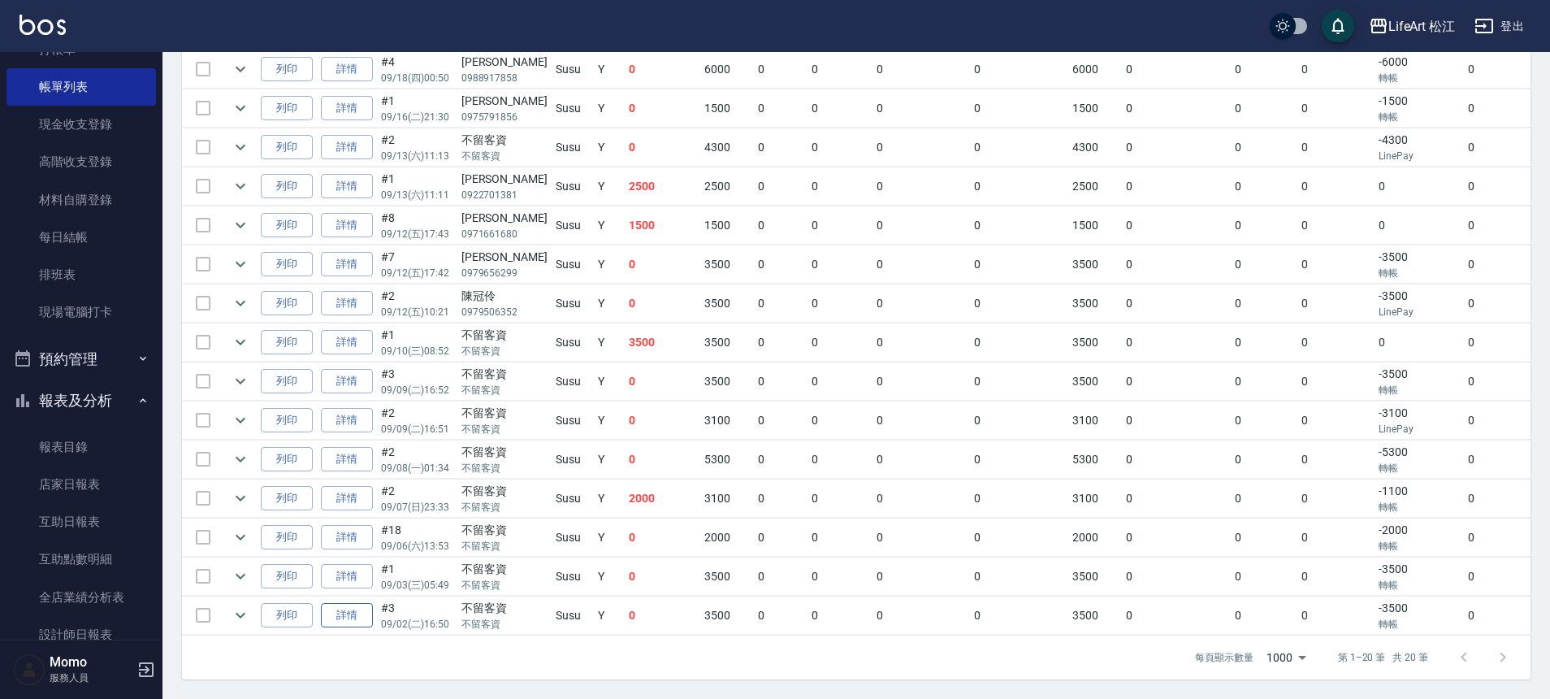
click at [355, 603] on link "詳情" at bounding box center [347, 615] width 52 height 25
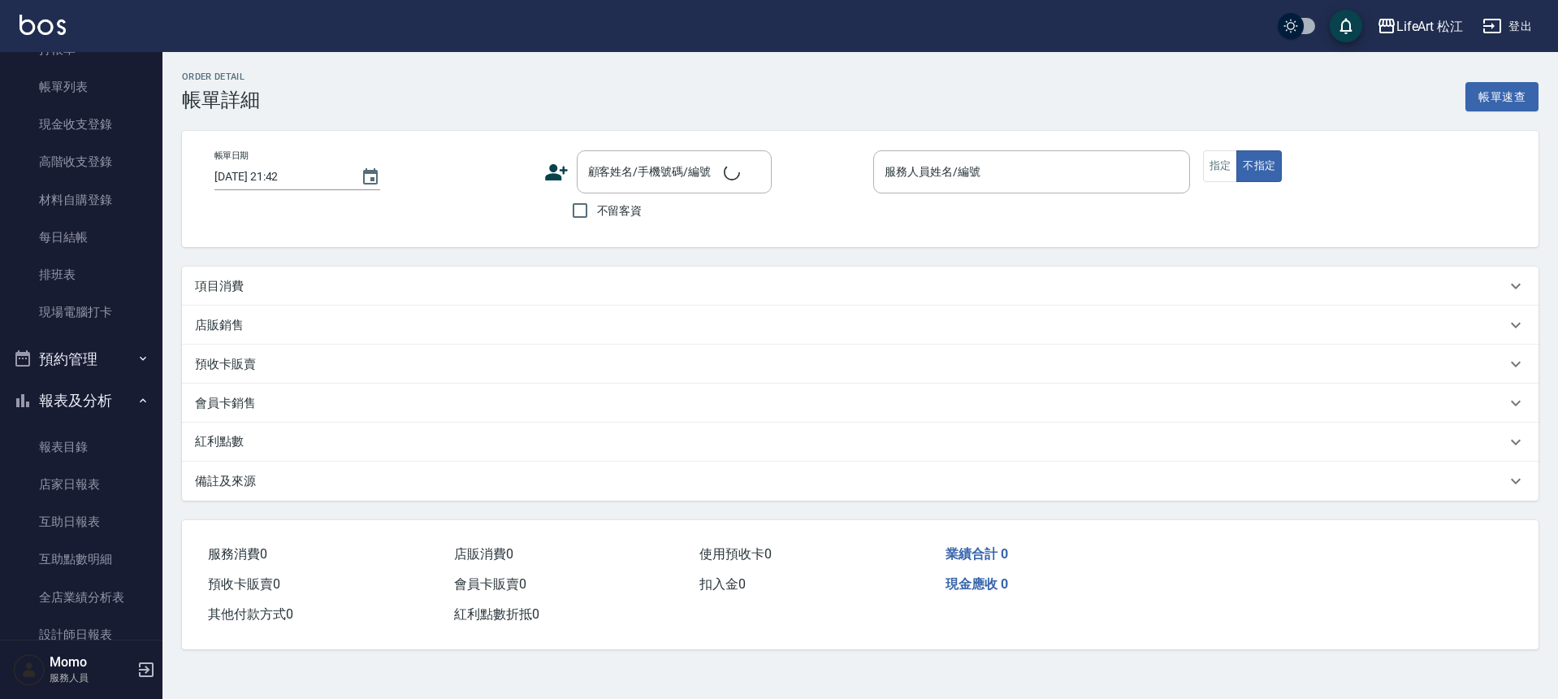
type input "[DATE] 16:50"
checkbox input "true"
type input "Susu(無代號)"
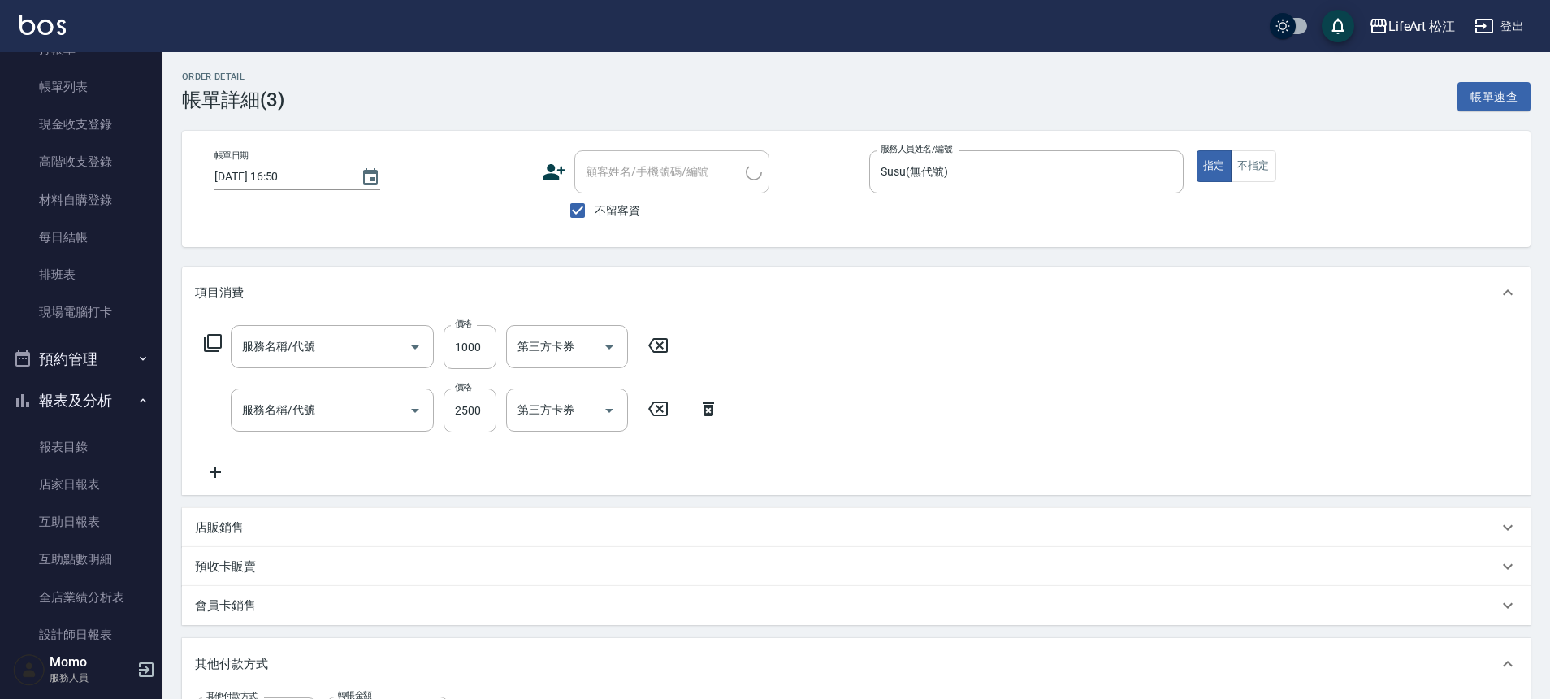
type input "701 染髮(701)"
type input "603 京喚羽系統修護(短)(603)"
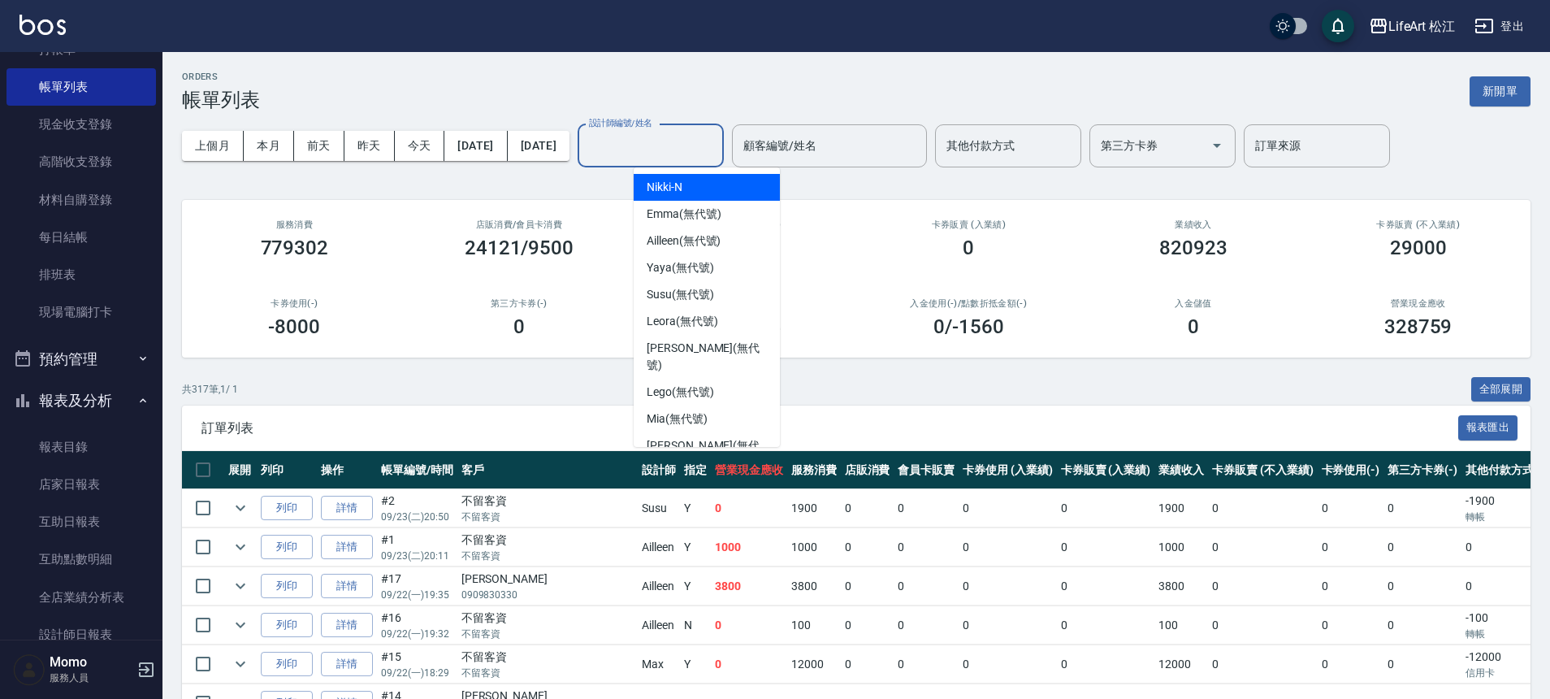
click at [722, 149] on div "設計師編號/姓名 設計師編號/姓名" at bounding box center [651, 145] width 146 height 43
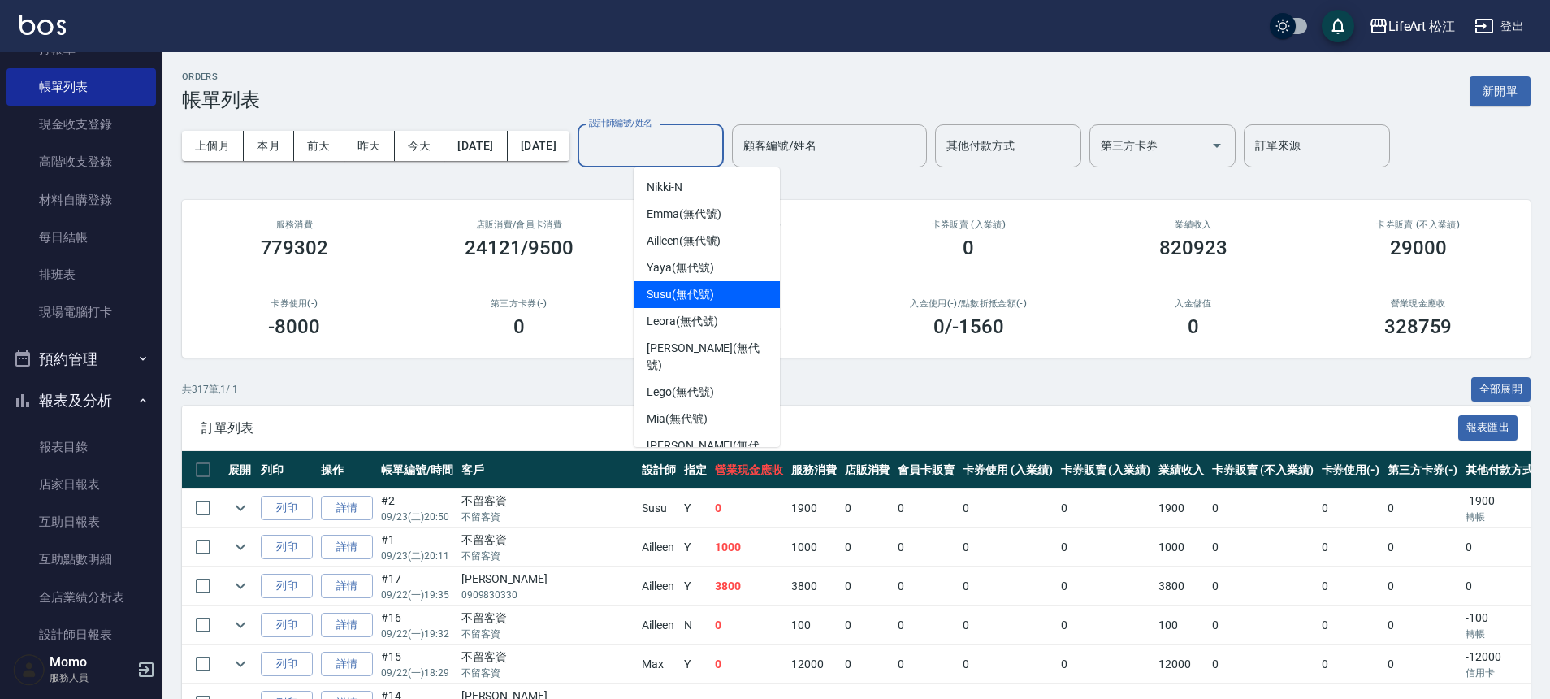
click at [742, 303] on div "Susu (無代號)" at bounding box center [707, 294] width 146 height 27
type input "Susu(無代號)"
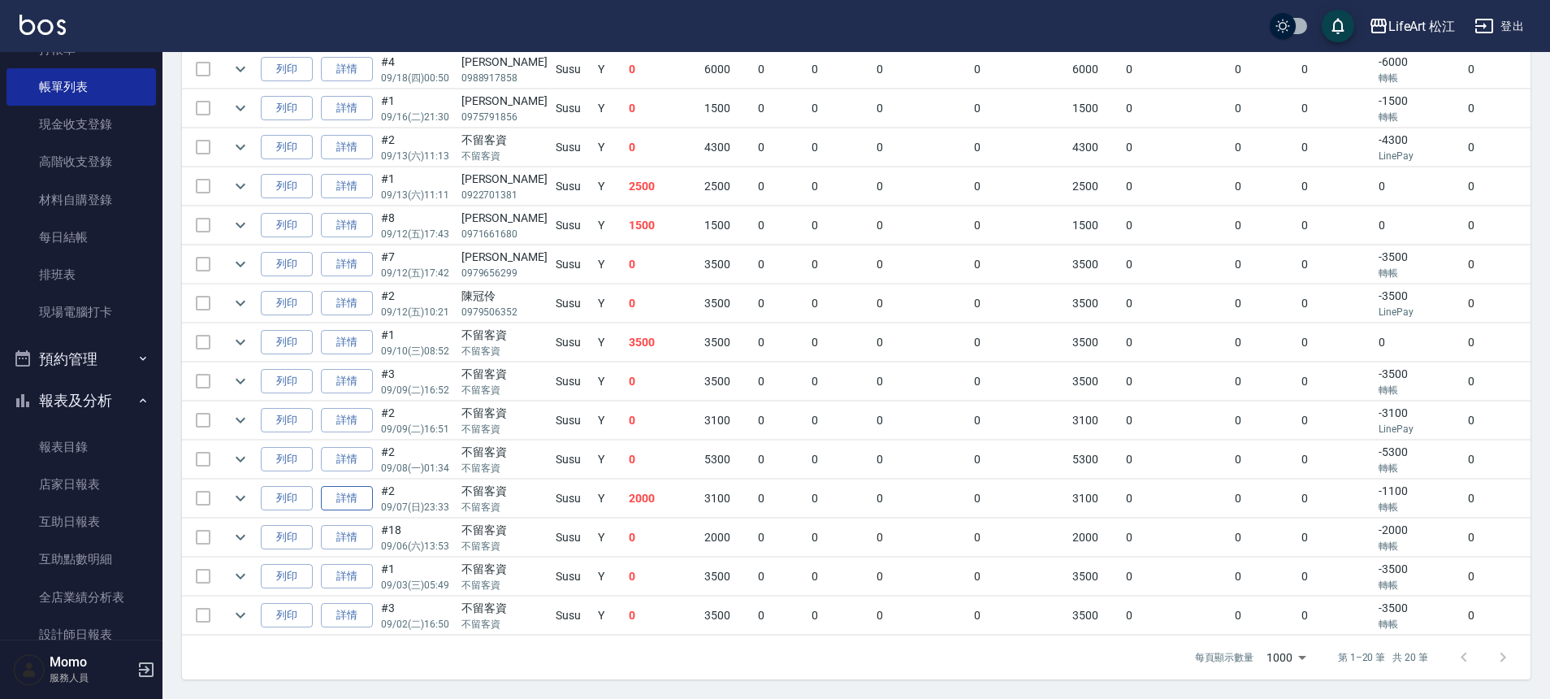
click at [326, 486] on link "詳情" at bounding box center [347, 498] width 52 height 25
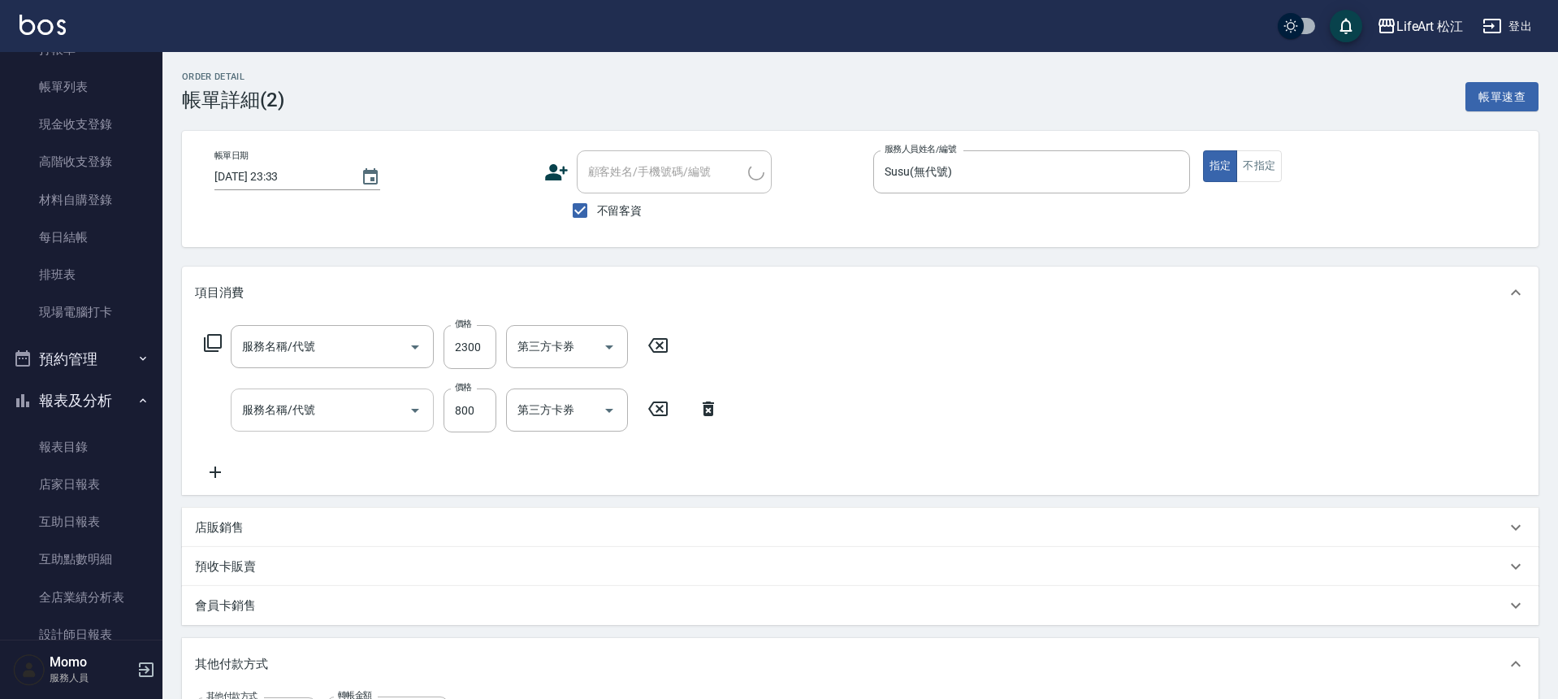
type input "[DATE] 23:33"
checkbox input "true"
type input "Susu(無代號)"
type input "701 染髮(701)"
type input "201 剪髮(201)"
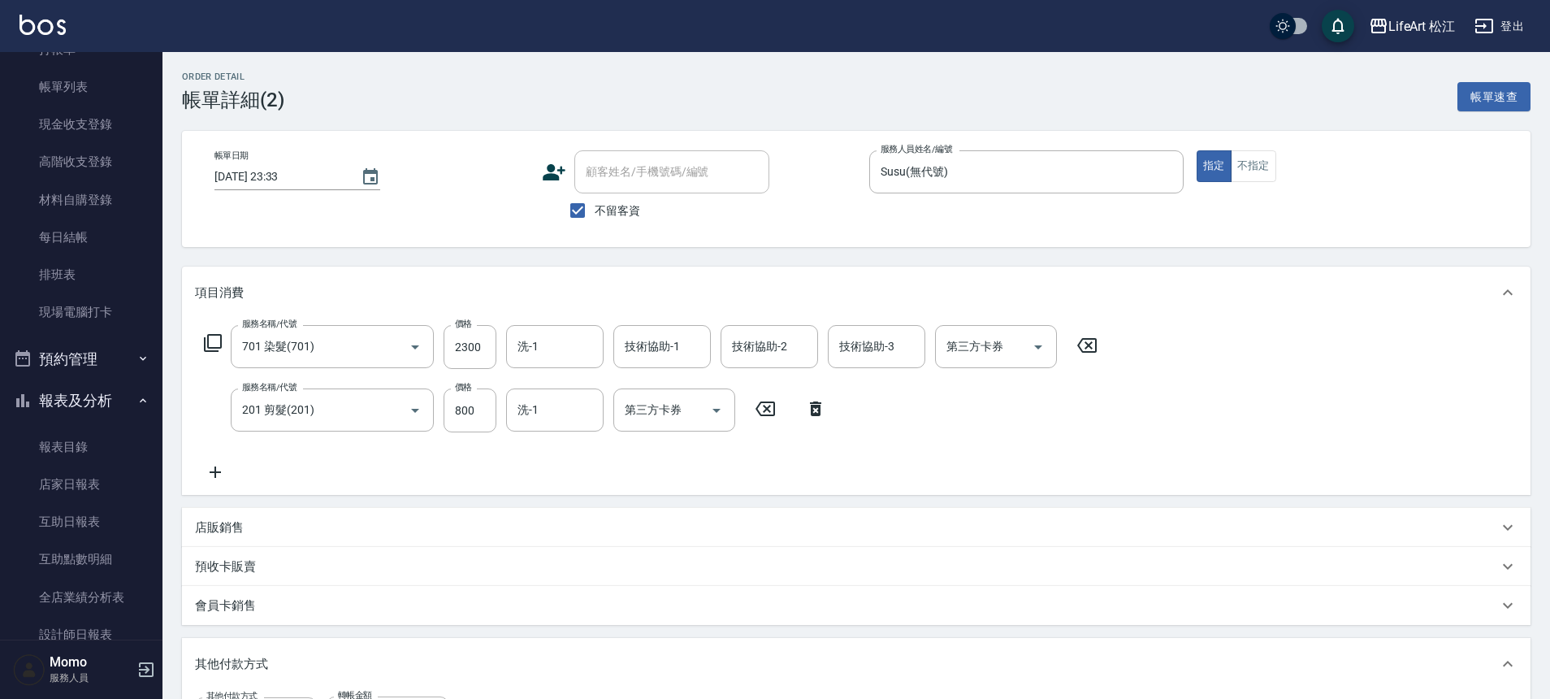
click at [226, 467] on icon at bounding box center [215, 471] width 41 height 19
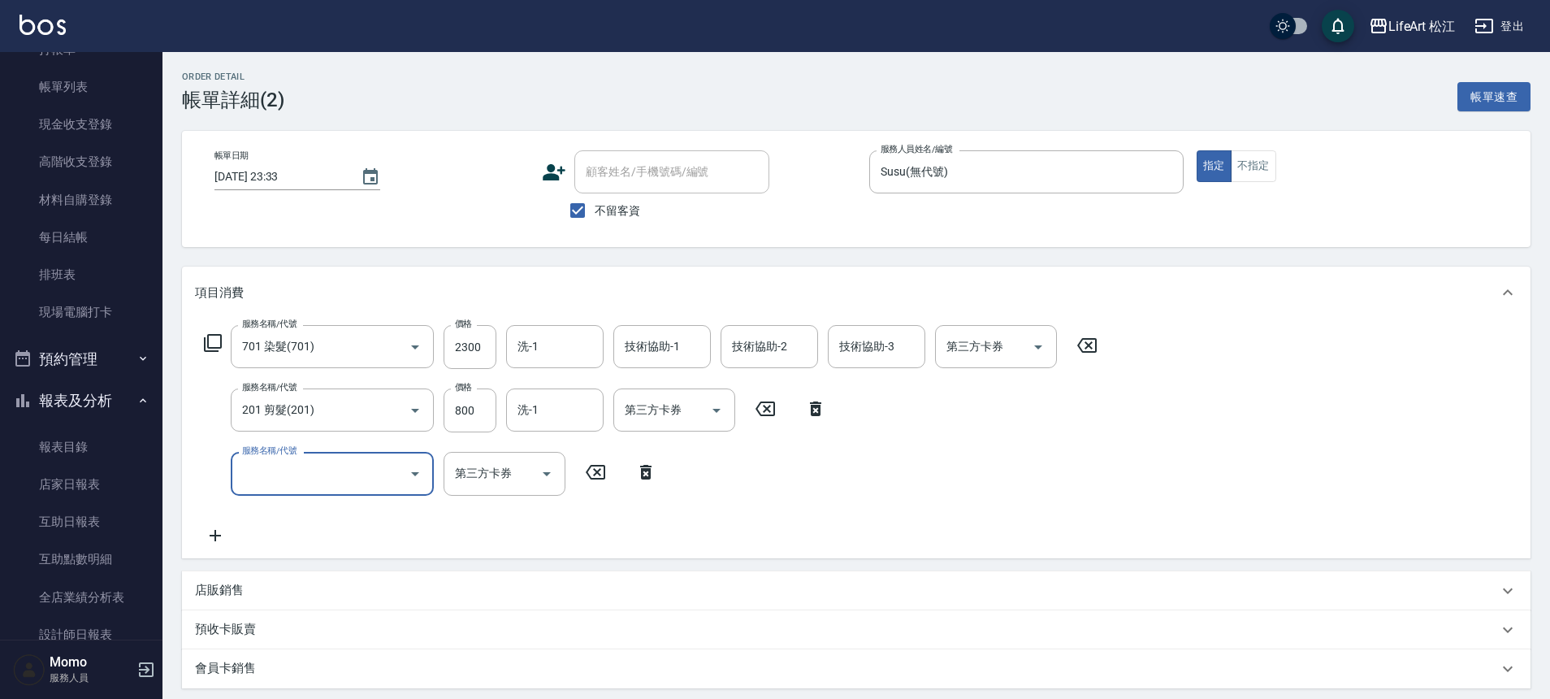
click at [282, 466] on input "服務名稱/代號" at bounding box center [320, 473] width 164 height 28
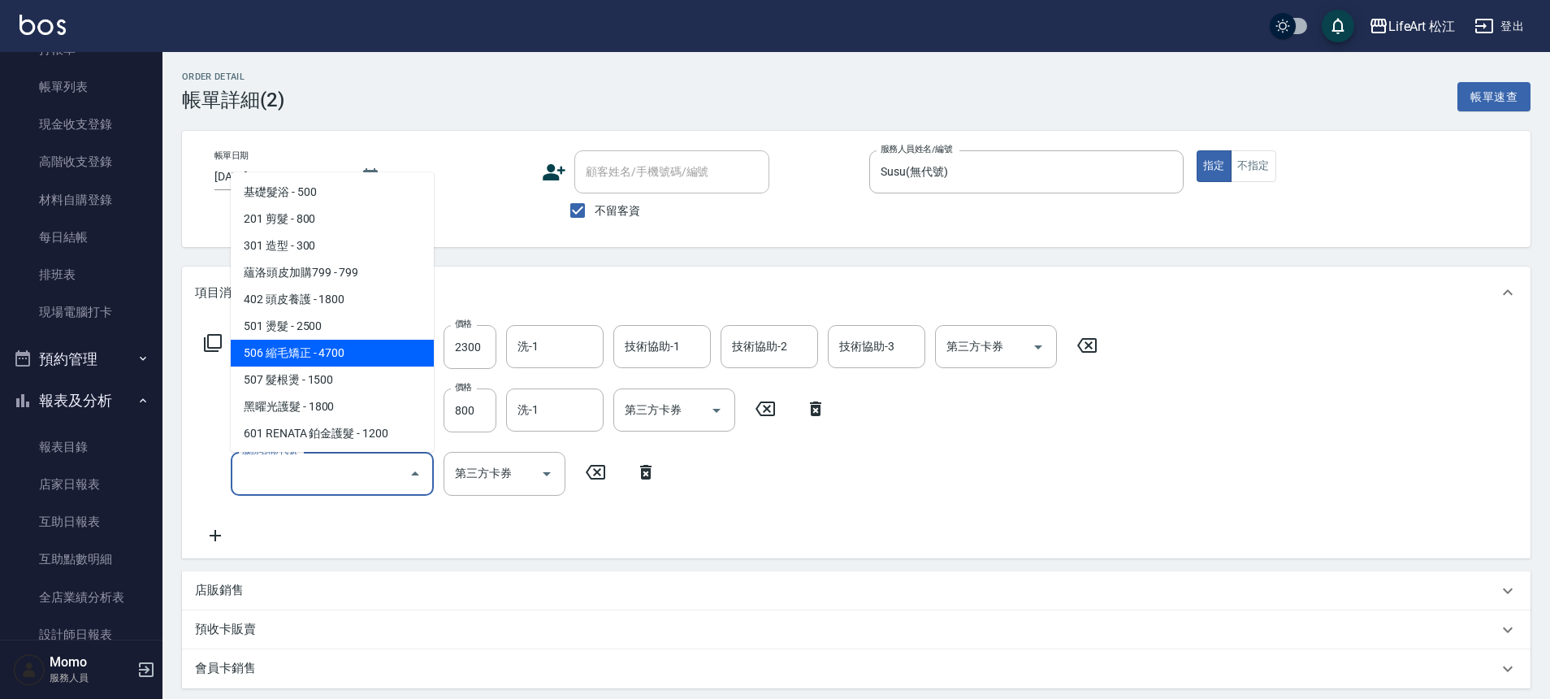
click at [345, 355] on span "506 縮毛矯正 - 4700" at bounding box center [332, 353] width 203 height 27
type input "506 縮毛矯正 (506)"
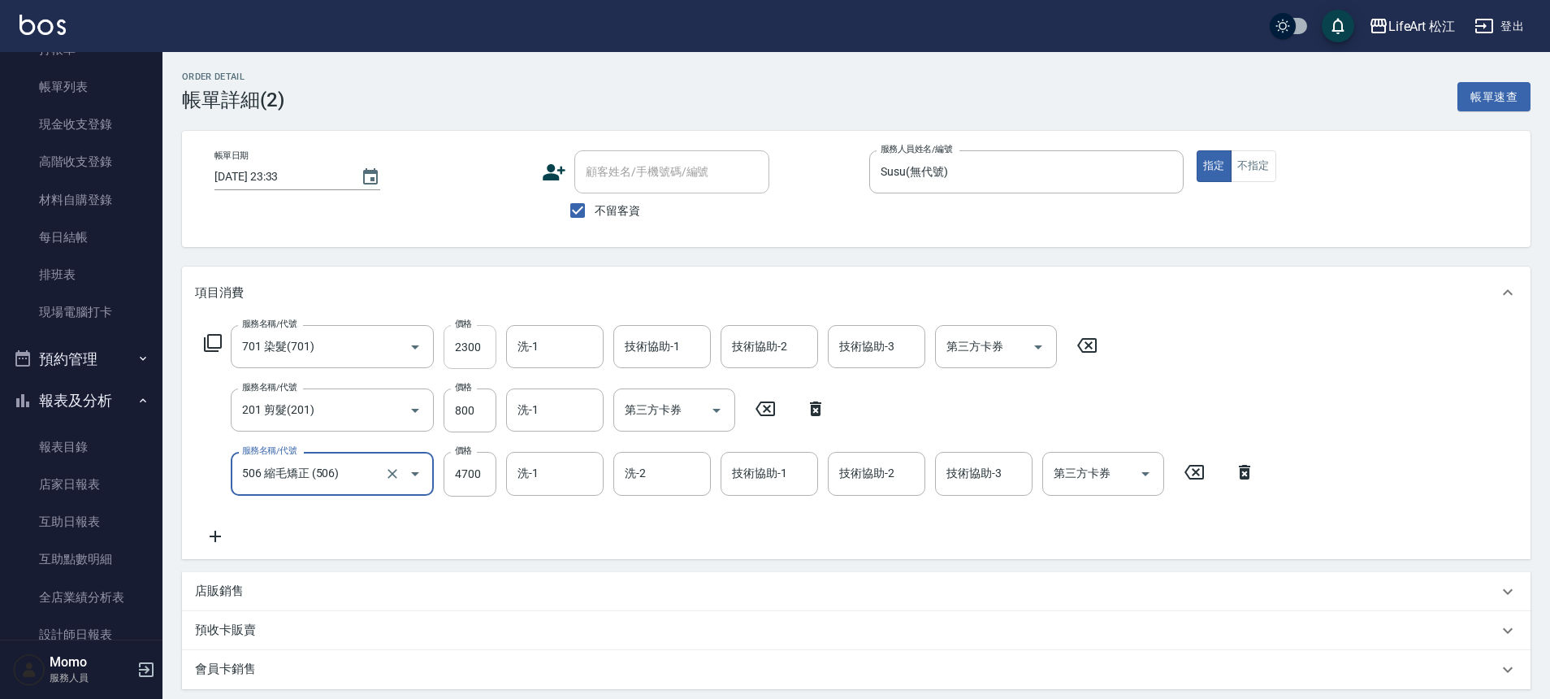
click at [491, 352] on input "2300" at bounding box center [470, 347] width 53 height 44
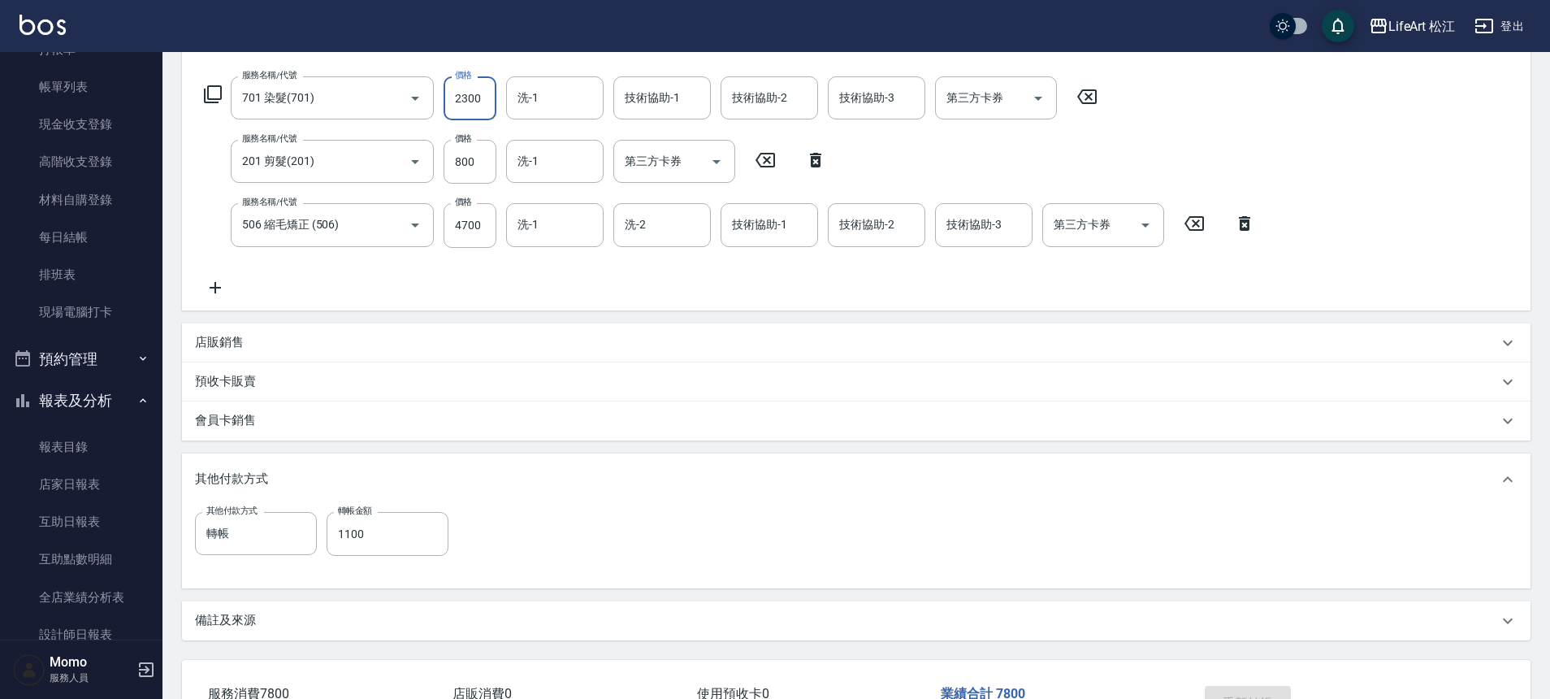
scroll to position [245, 0]
type input "1300"
click at [481, 232] on input "4700" at bounding box center [470, 228] width 53 height 44
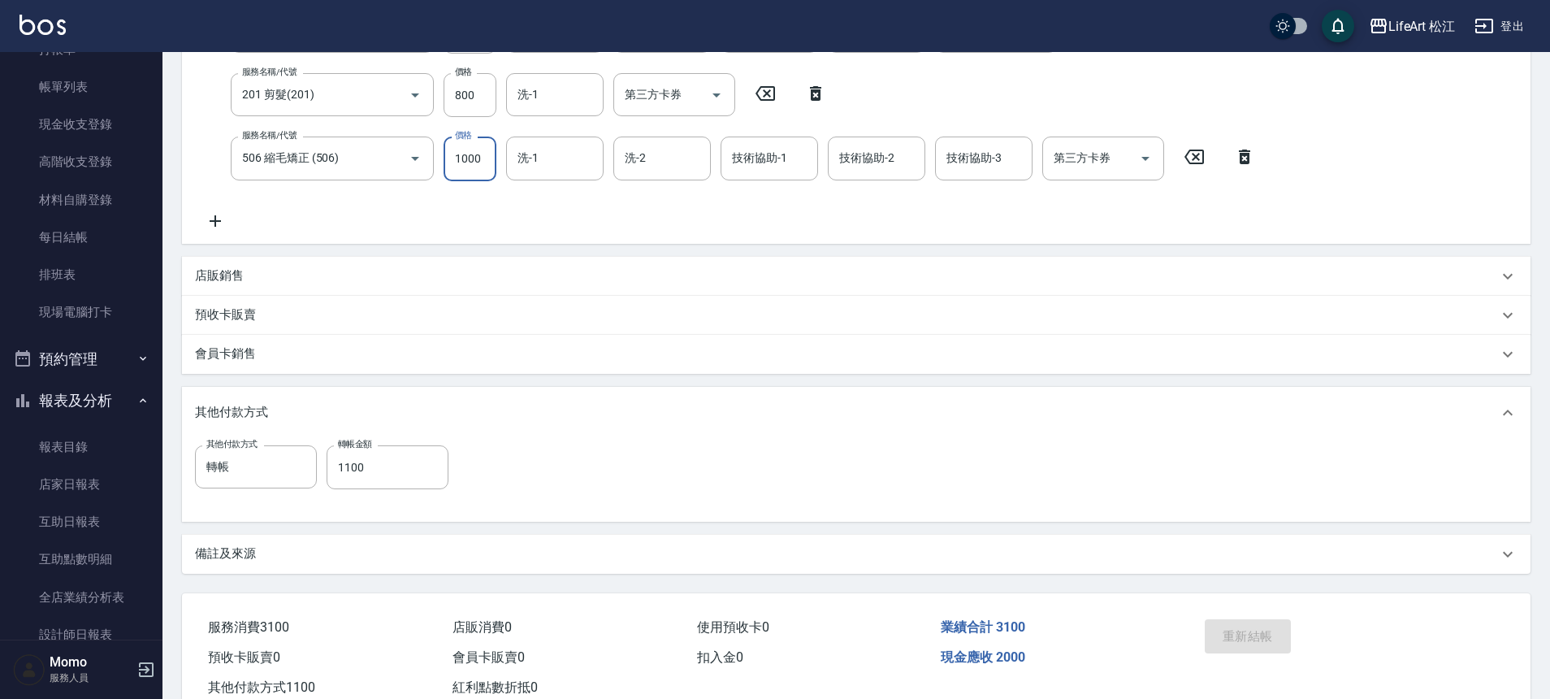
scroll to position [366, 0]
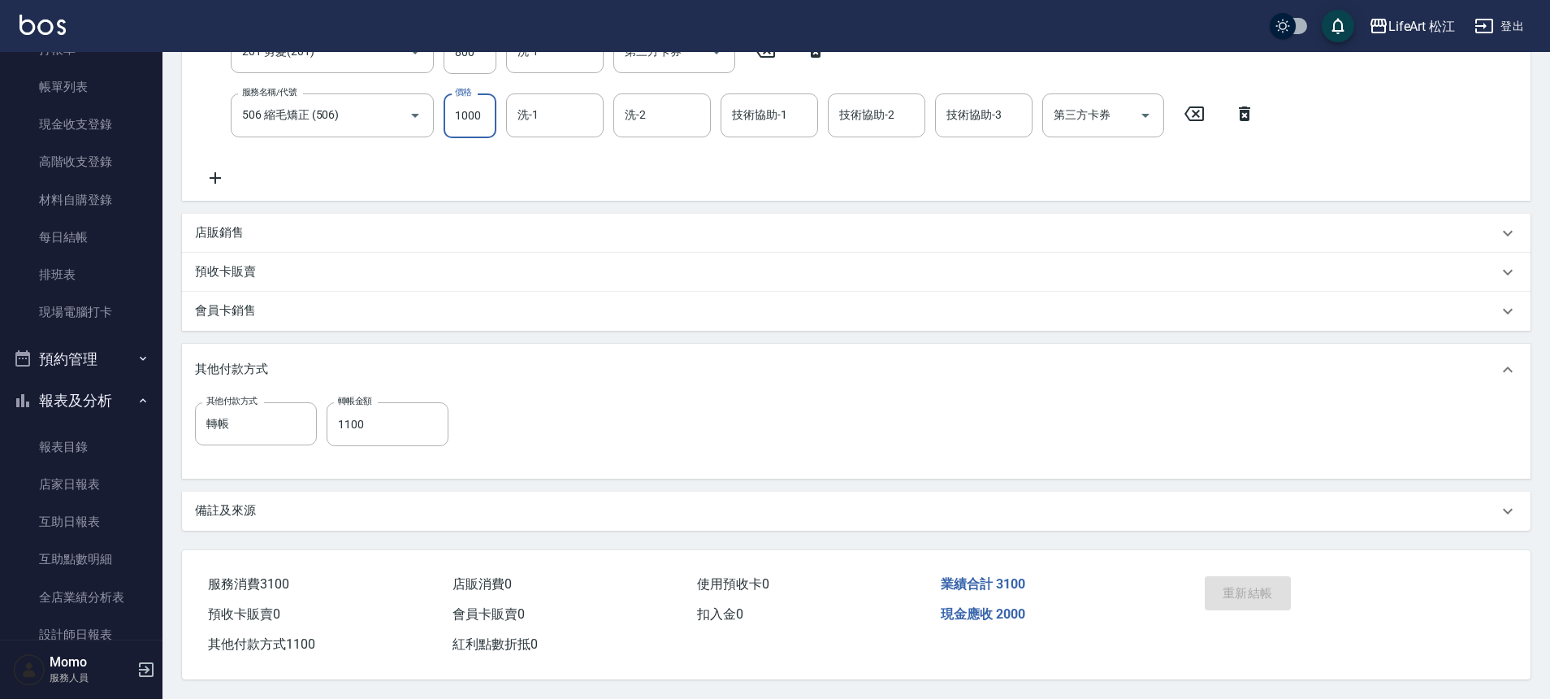
type input "1000"
click at [1414, 579] on div "重新結帳" at bounding box center [1345, 605] width 332 height 110
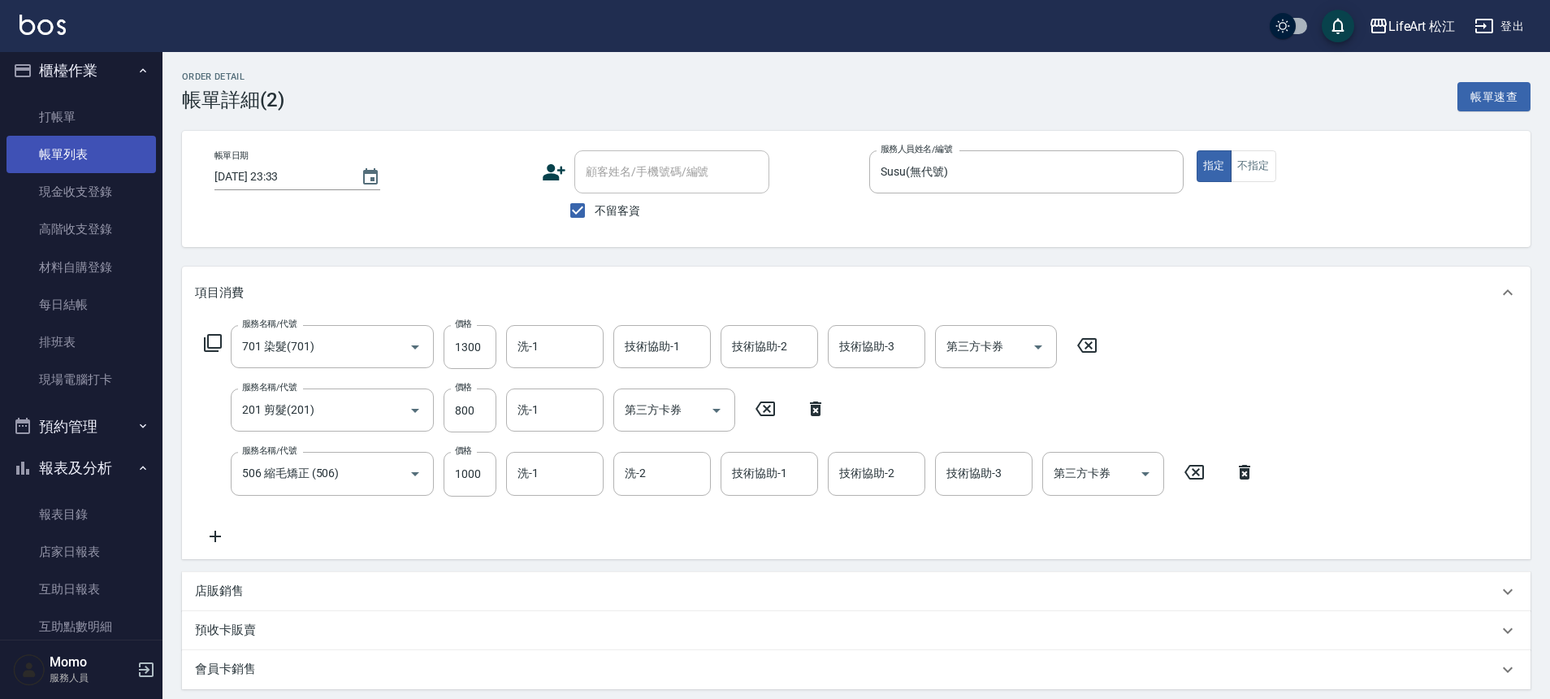
scroll to position [0, 0]
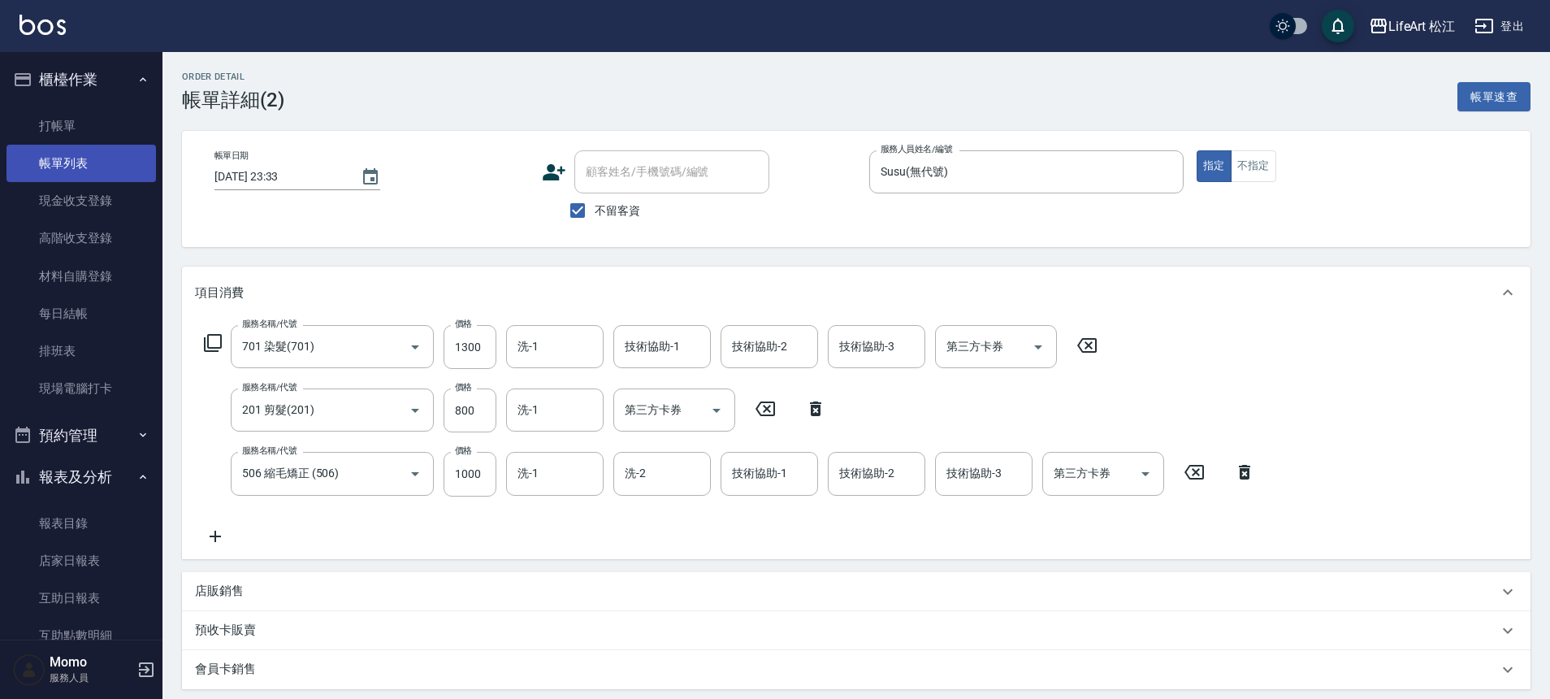
click at [106, 165] on link "帳單列表" at bounding box center [80, 163] width 149 height 37
